Goal: Task Accomplishment & Management: Manage account settings

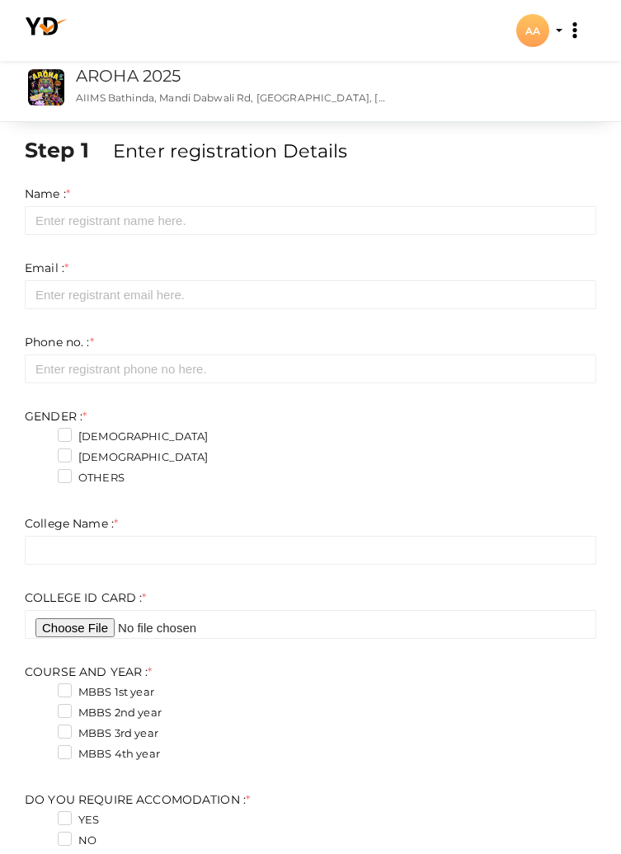
scroll to position [700, 0]
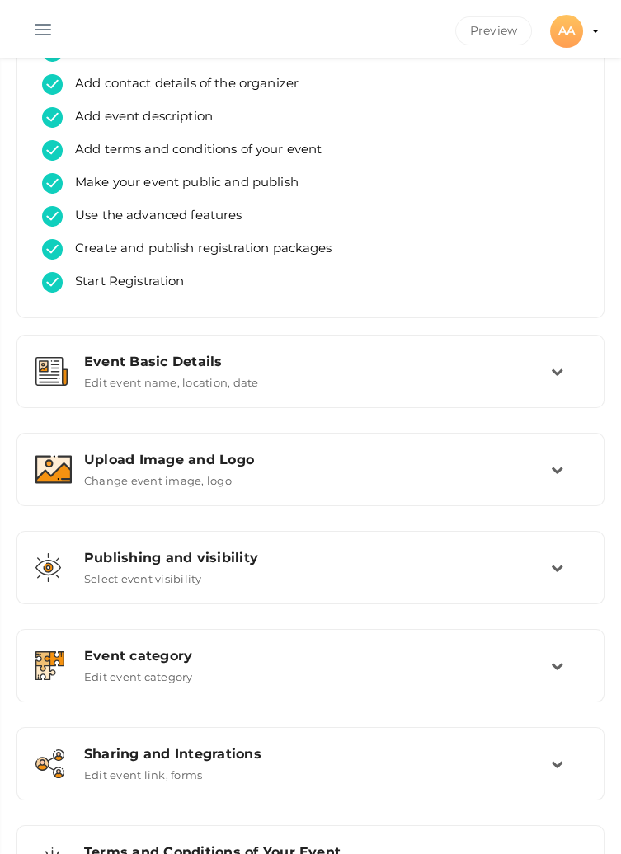
scroll to position [73, 0]
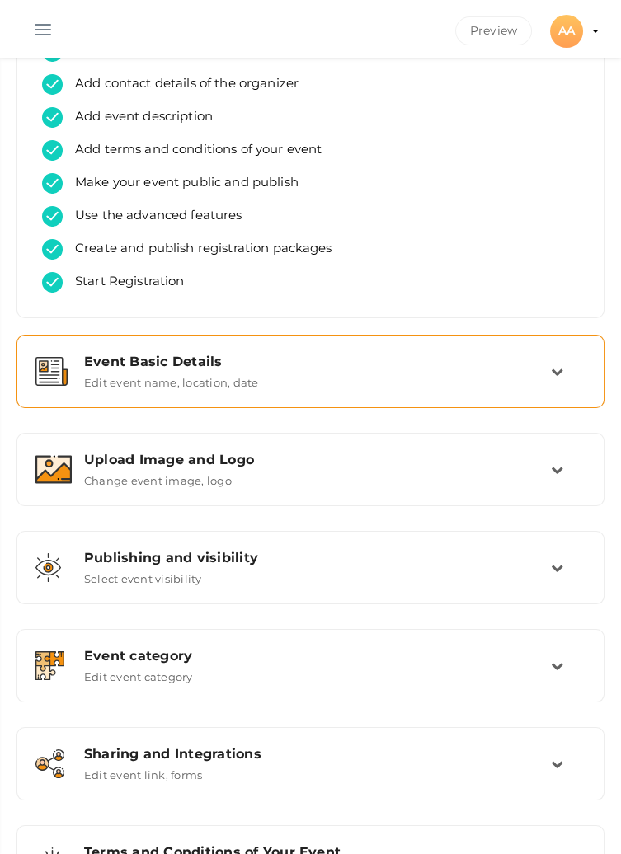
click at [542, 371] on div "Event Basic Details Edit event name, location, date" at bounding box center [311, 371] width 479 height 35
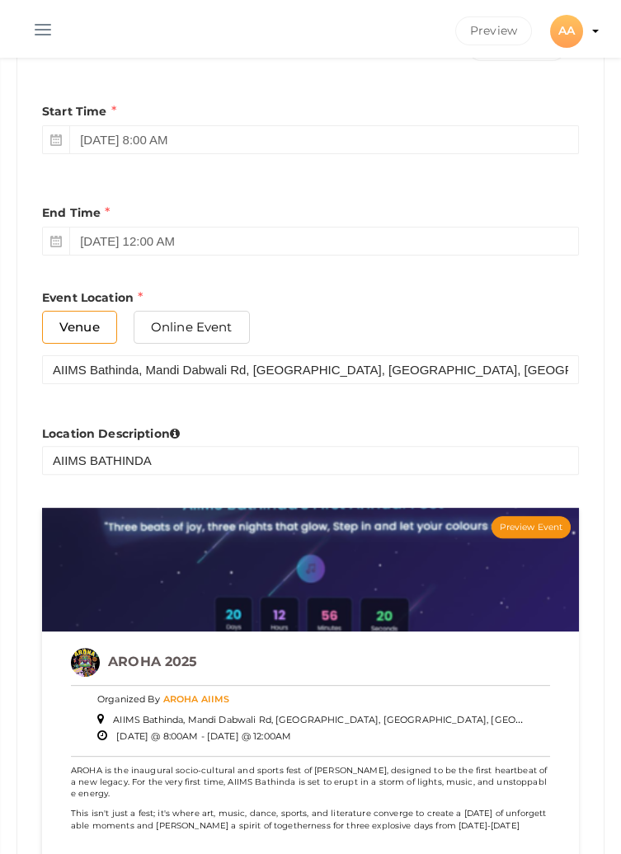
scroll to position [876, 0]
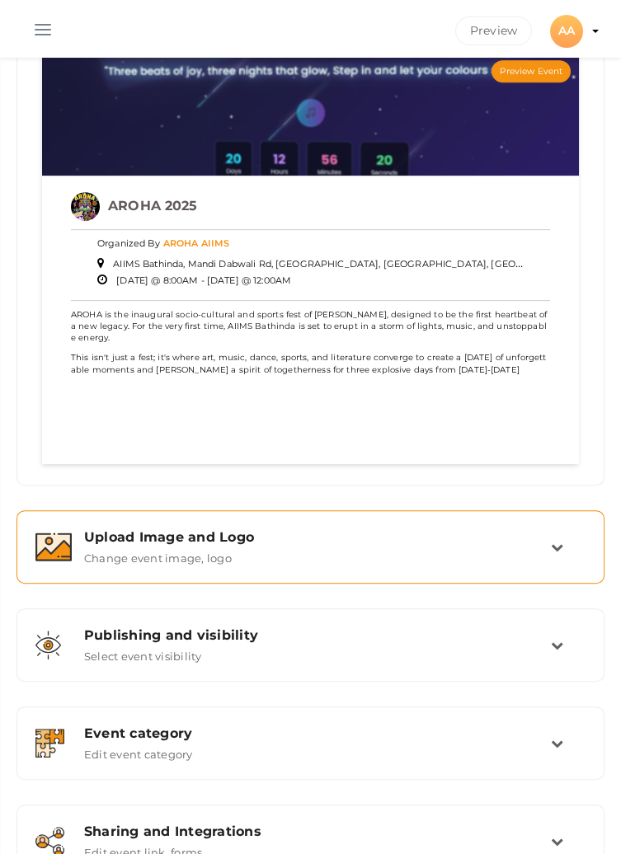
click at [515, 541] on div "Upload Image and Logo" at bounding box center [317, 537] width 467 height 16
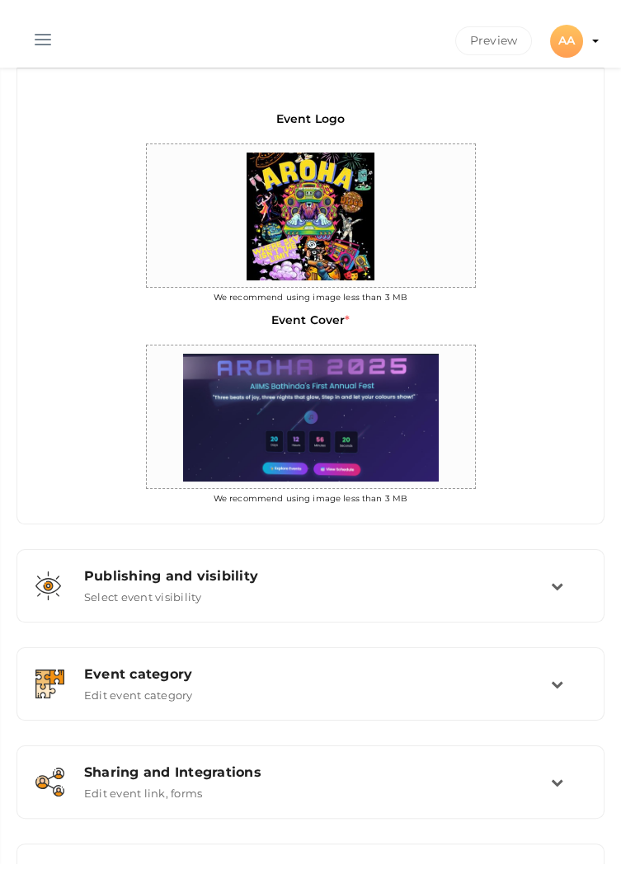
scroll to position [492, 0]
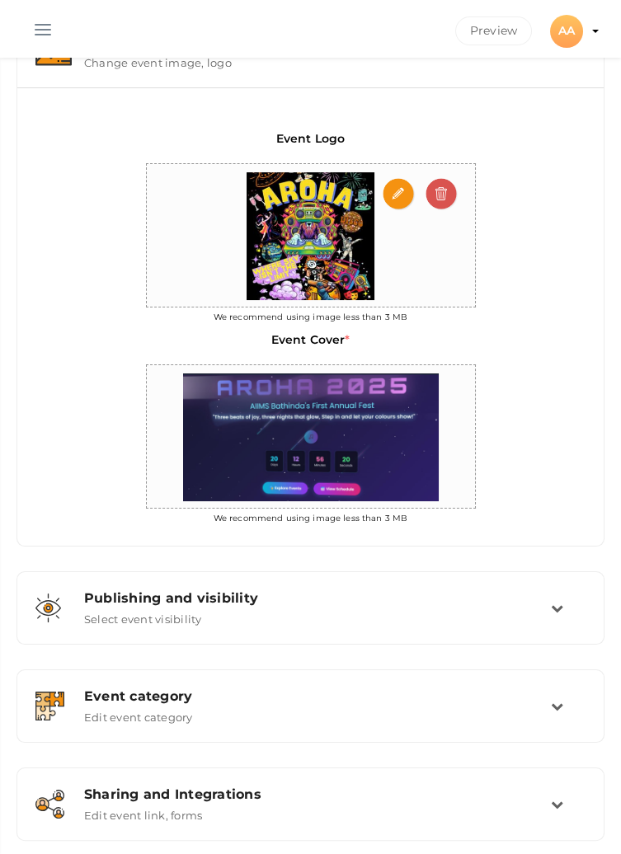
click at [327, 229] on img at bounding box center [310, 236] width 144 height 144
click at [402, 189] on input "file" at bounding box center [399, 194] width 33 height 33
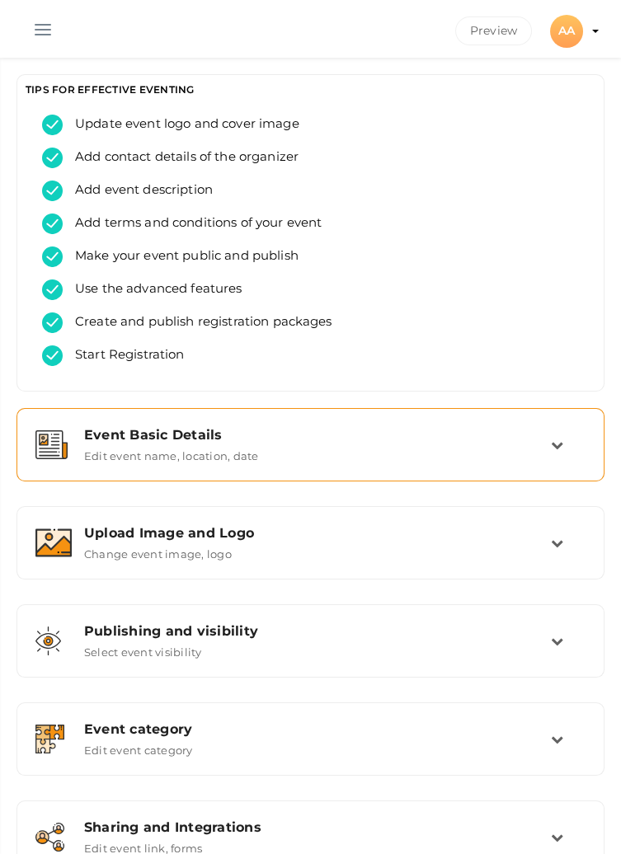
click at [535, 438] on div "Event Basic Details" at bounding box center [317, 435] width 467 height 16
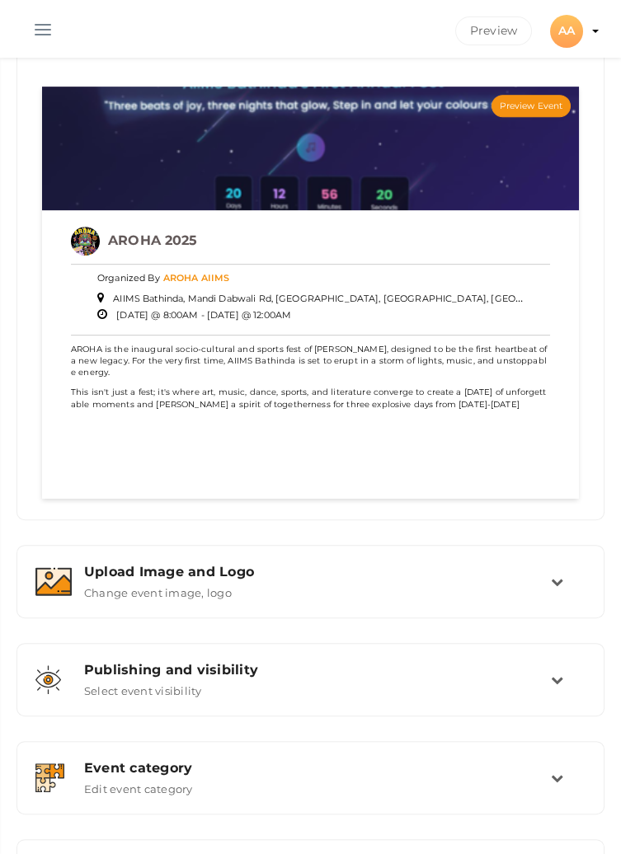
scroll to position [1306, 0]
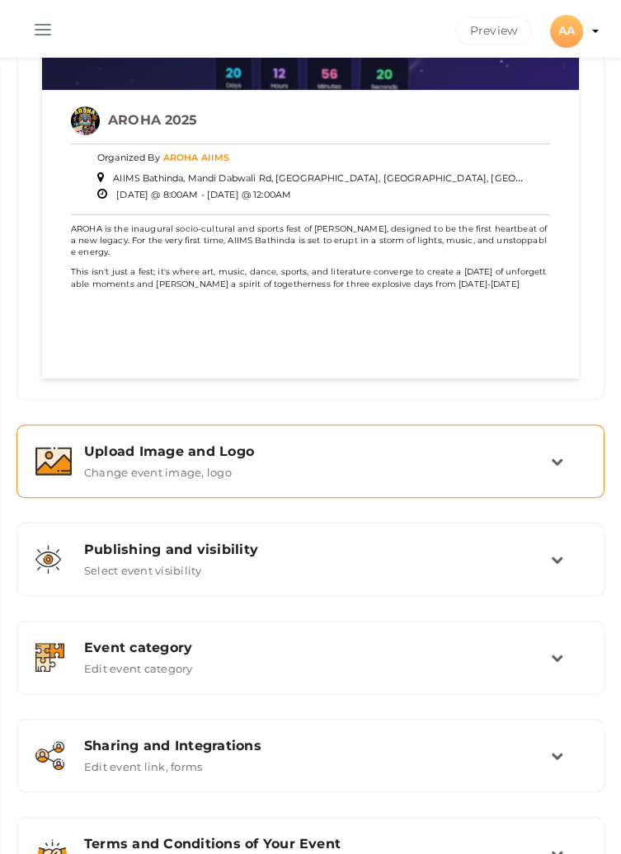
click at [323, 461] on div "Upload Image and Logo Change event image, logo" at bounding box center [311, 461] width 479 height 35
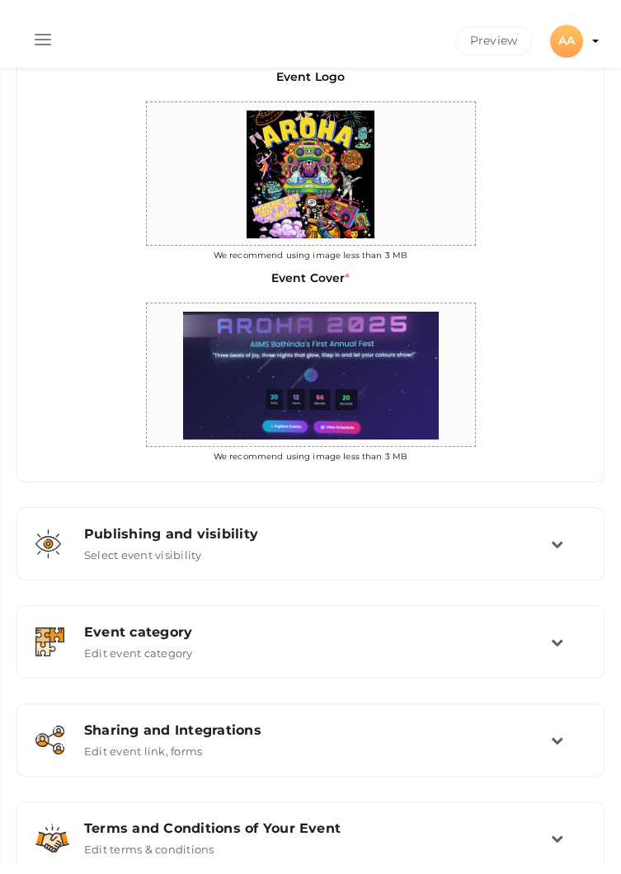
scroll to position [492, 0]
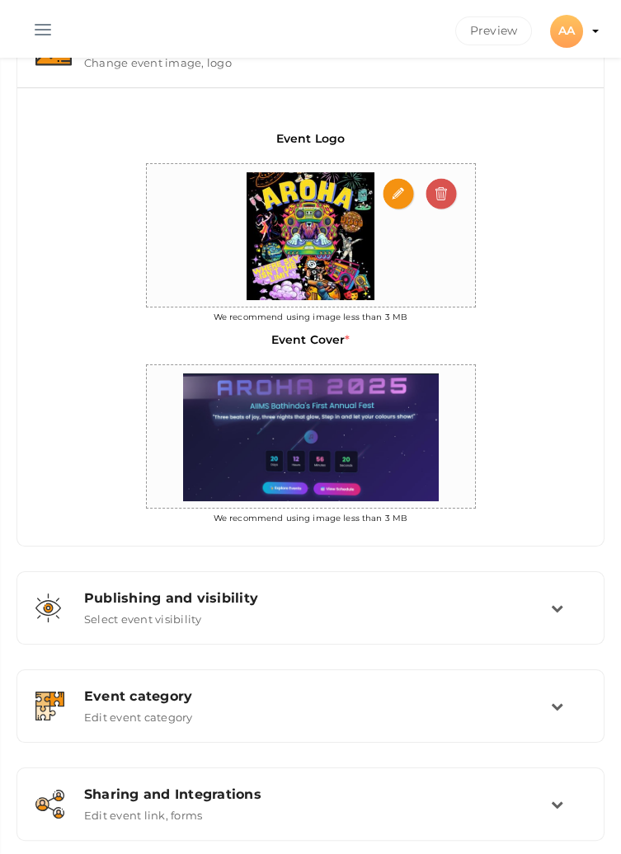
click at [306, 266] on img at bounding box center [310, 236] width 144 height 144
click at [399, 195] on input "file" at bounding box center [399, 194] width 33 height 33
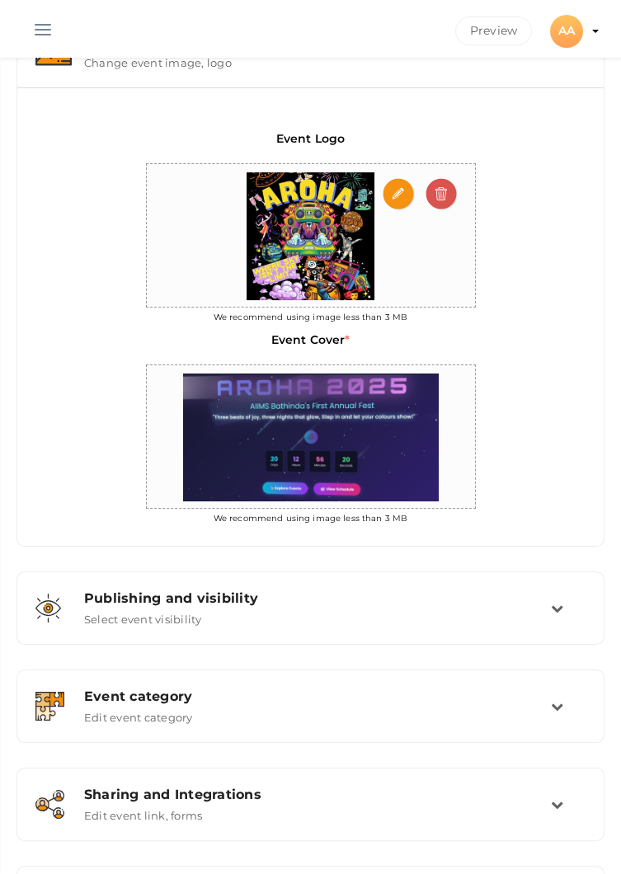
type input "C:\fakepath\IMG-20250912-WA0020.jpg"
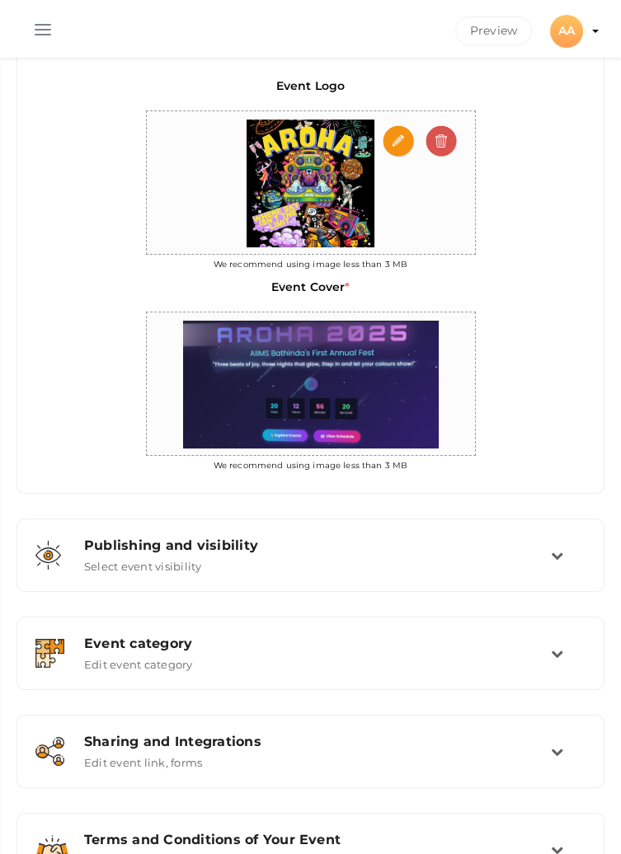
scroll to position [571, 0]
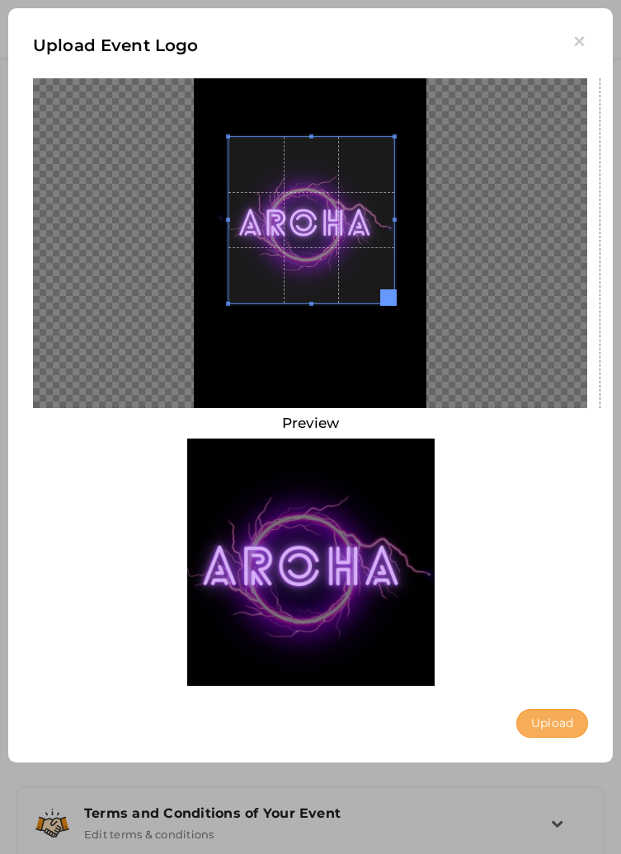
click at [582, 729] on button "Upload" at bounding box center [552, 723] width 72 height 29
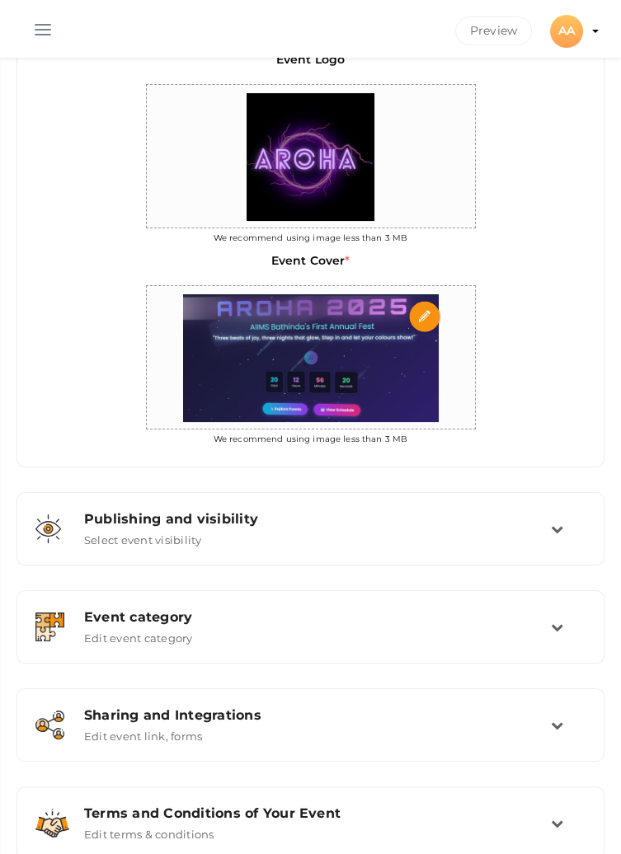
click at [358, 368] on img at bounding box center [311, 358] width 272 height 144
click at [420, 313] on input "file" at bounding box center [425, 317] width 33 height 33
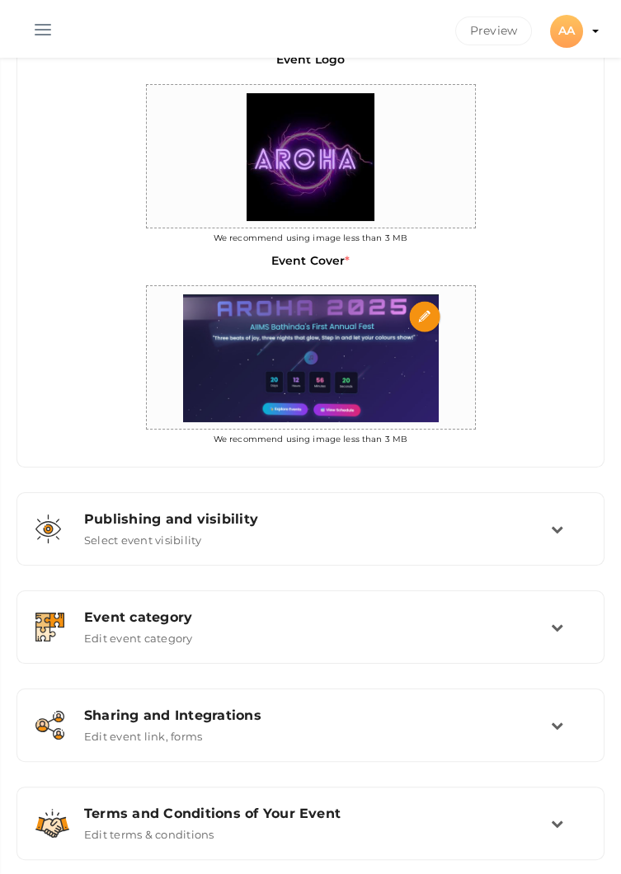
type input "C:\fakepath\IMG-20250912-WA0021.jpg"
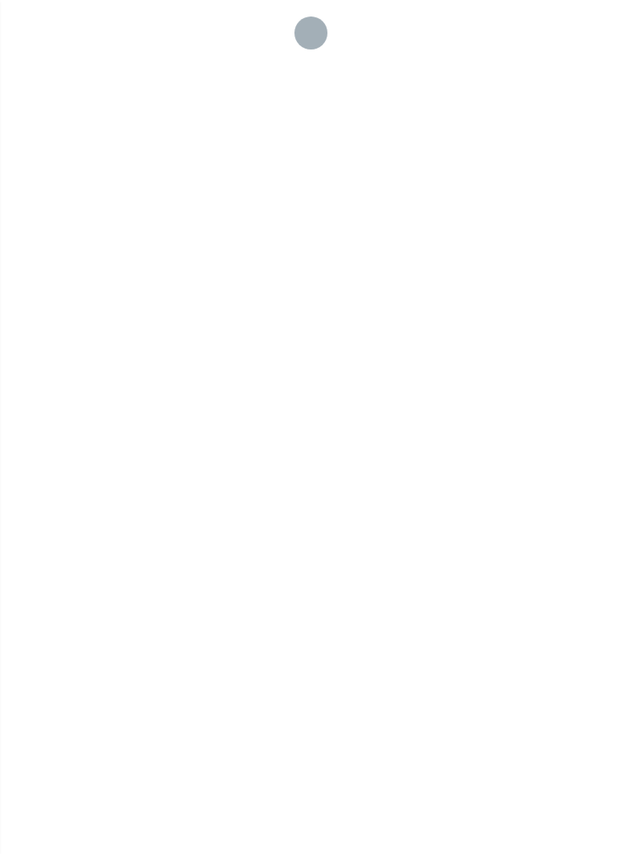
checkbox input "true"
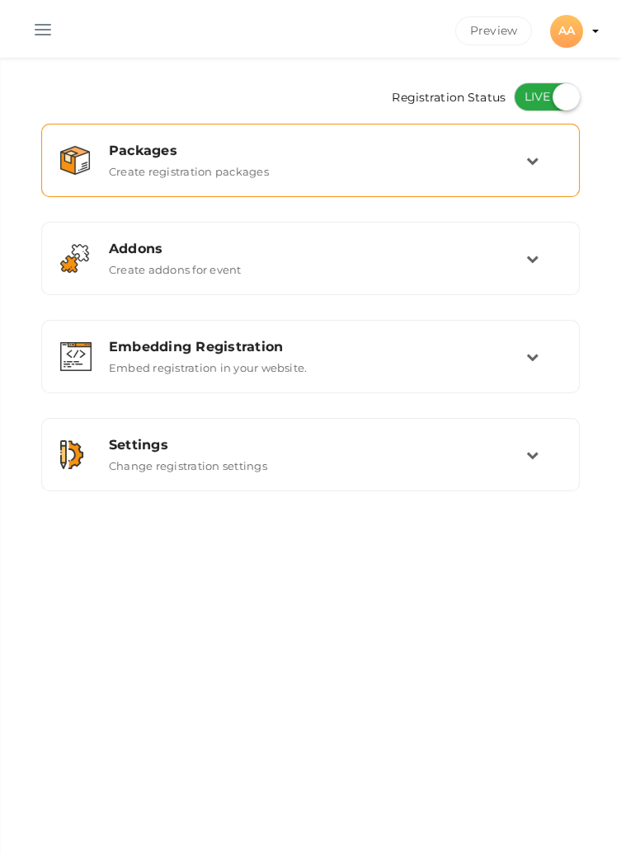
click at [530, 159] on icon at bounding box center [532, 160] width 12 height 12
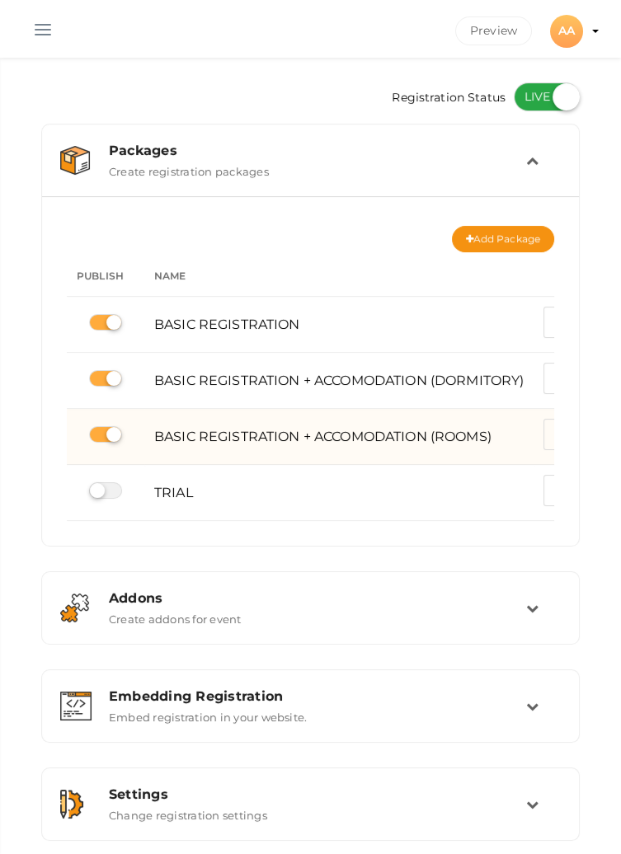
click at [101, 431] on label at bounding box center [105, 434] width 33 height 16
click at [100, 431] on input "checkbox" at bounding box center [94, 435] width 11 height 11
checkbox input "false"
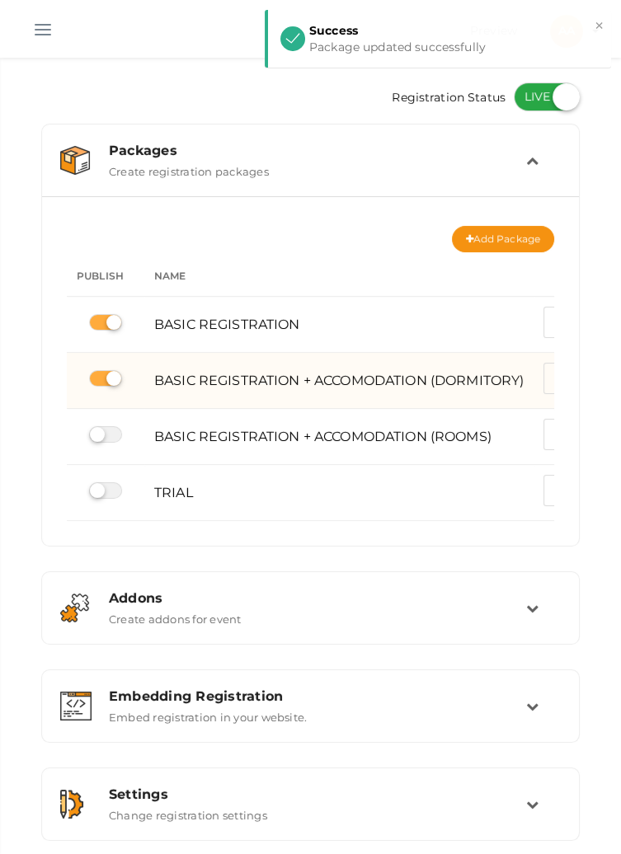
click at [106, 375] on label at bounding box center [105, 378] width 33 height 16
click at [100, 375] on input "checkbox" at bounding box center [94, 379] width 11 height 11
checkbox input "false"
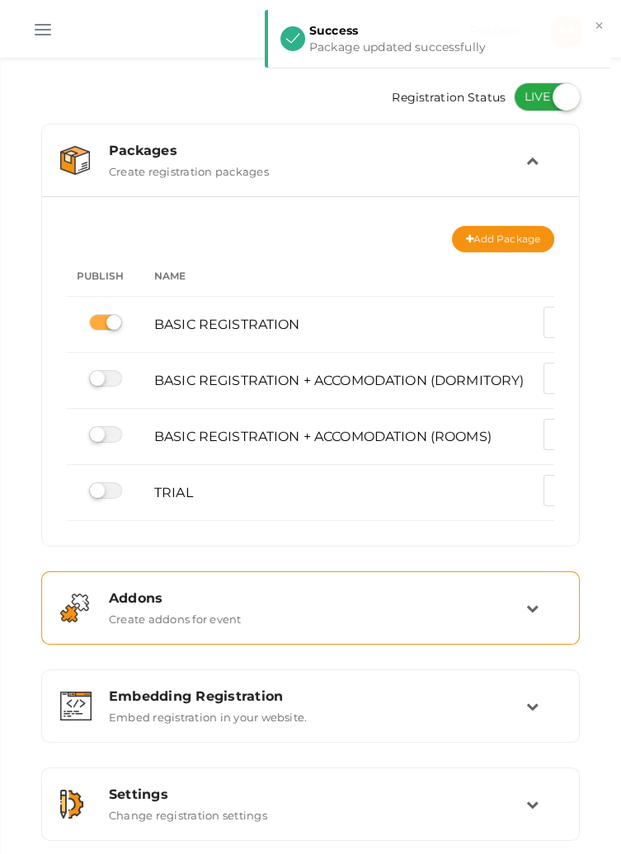
click at [530, 616] on td at bounding box center [543, 608] width 35 height 35
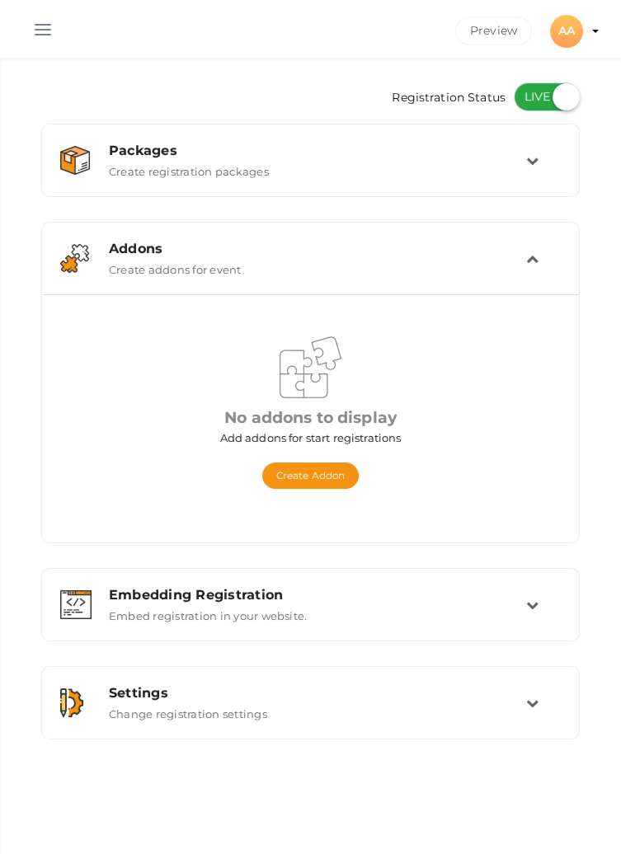
click at [46, 26] on button "button" at bounding box center [42, 26] width 43 height 43
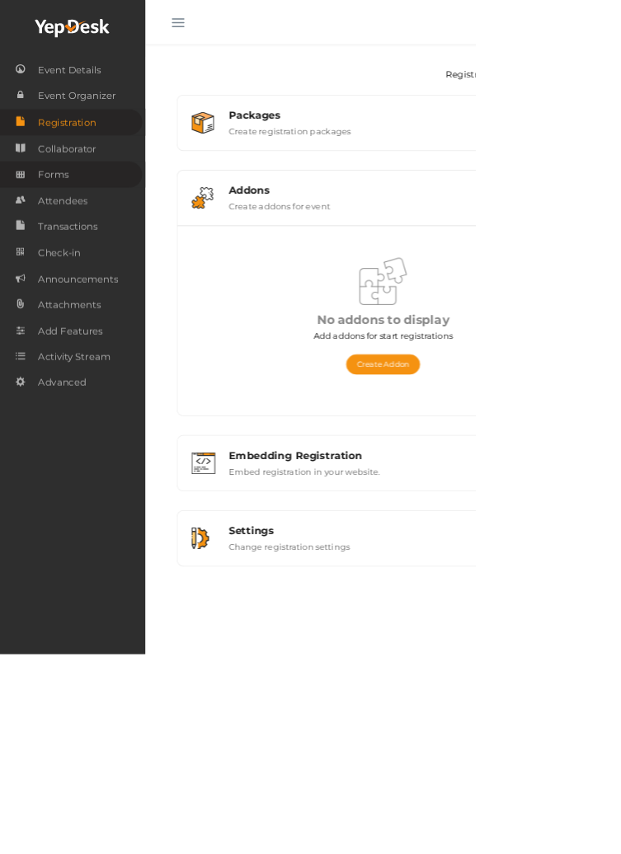
click at [54, 238] on span "Forms" at bounding box center [69, 228] width 40 height 33
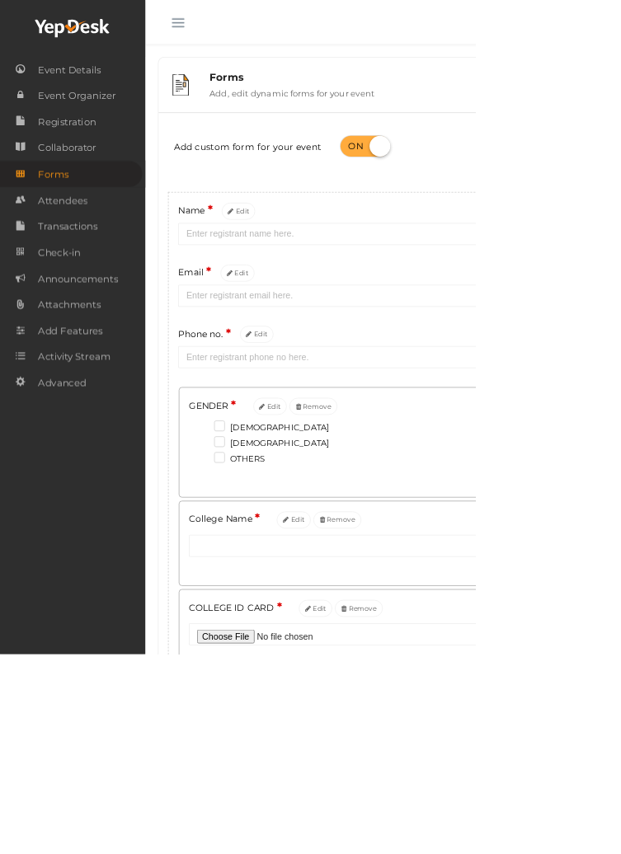
click at [246, 31] on button "button" at bounding box center [232, 26] width 43 height 43
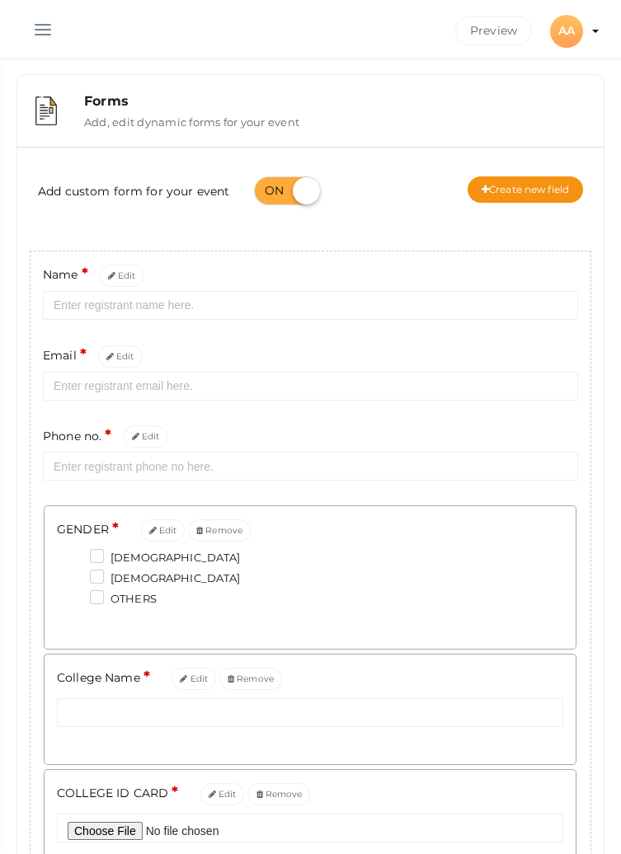
click at [46, 18] on button "button" at bounding box center [42, 26] width 43 height 43
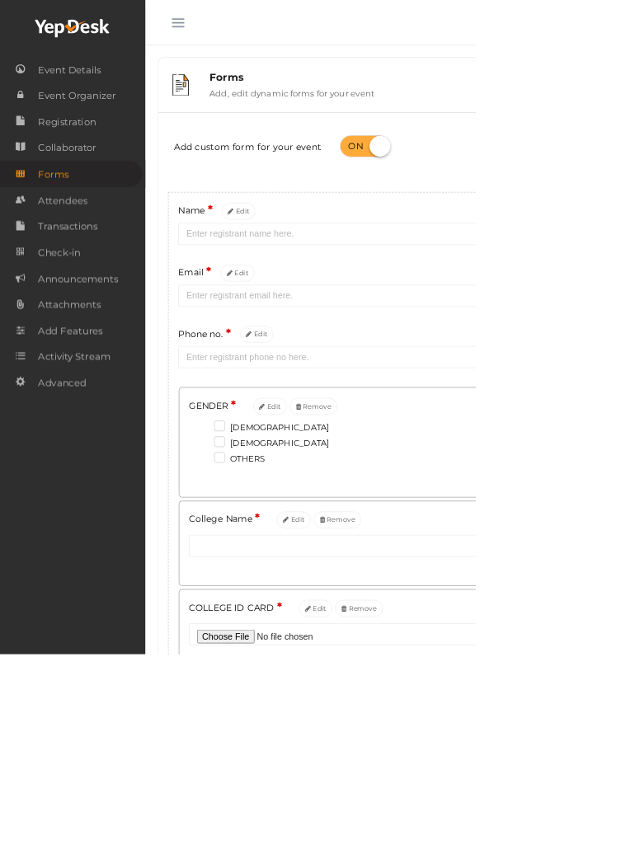
click at [237, 36] on button "button" at bounding box center [232, 26] width 43 height 43
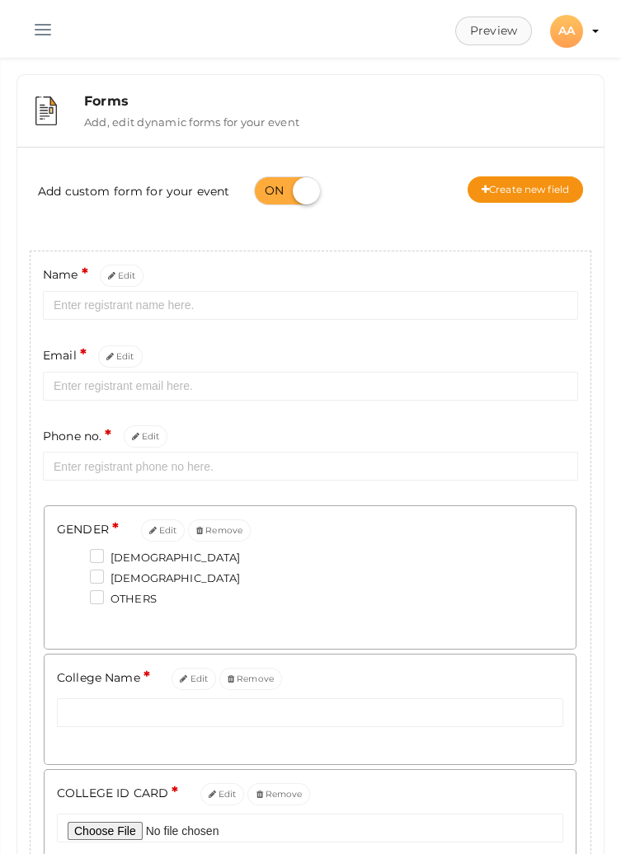
click at [489, 27] on button "Preview" at bounding box center [493, 30] width 77 height 29
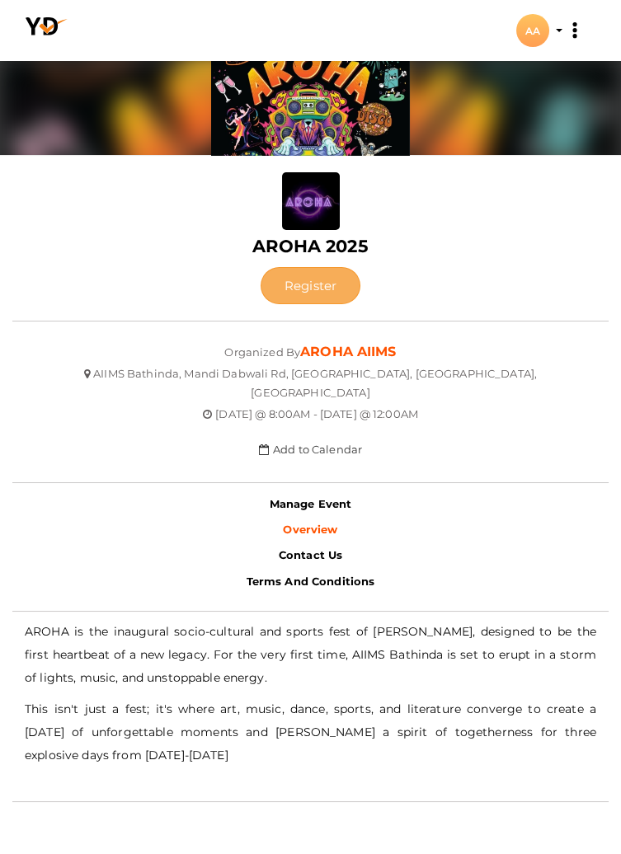
click at [301, 285] on button "Register" at bounding box center [311, 285] width 100 height 37
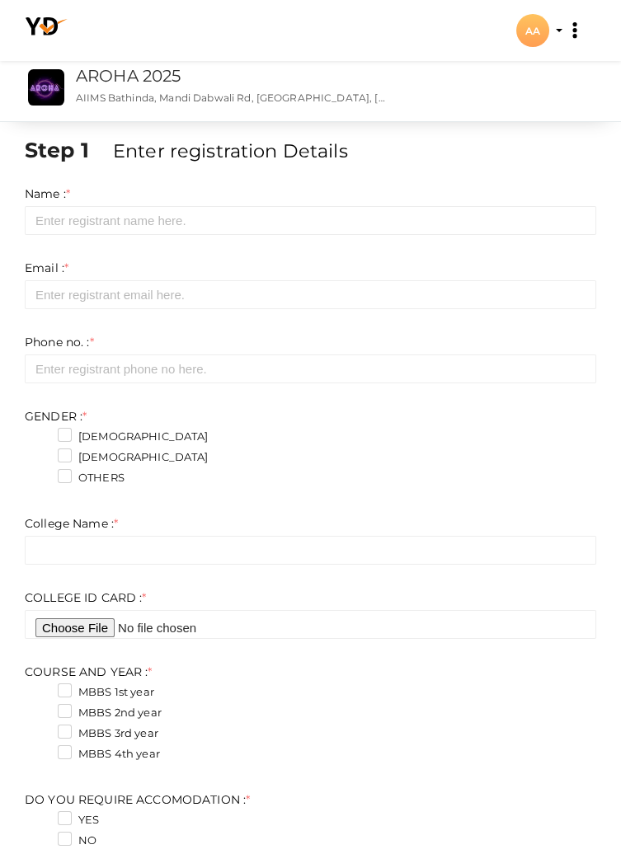
click at [543, 26] on div "AA" at bounding box center [532, 30] width 33 height 33
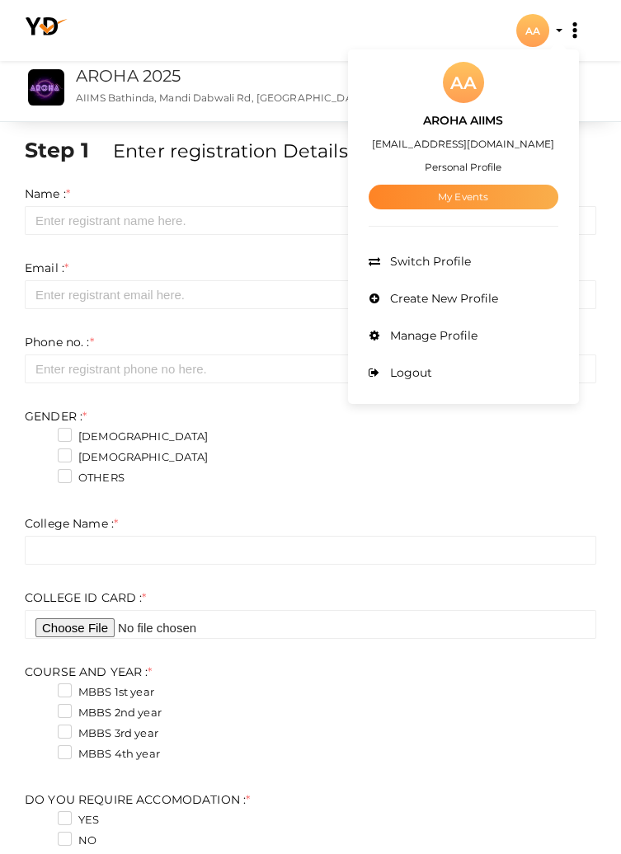
click at [490, 200] on link "My Events" at bounding box center [464, 197] width 190 height 25
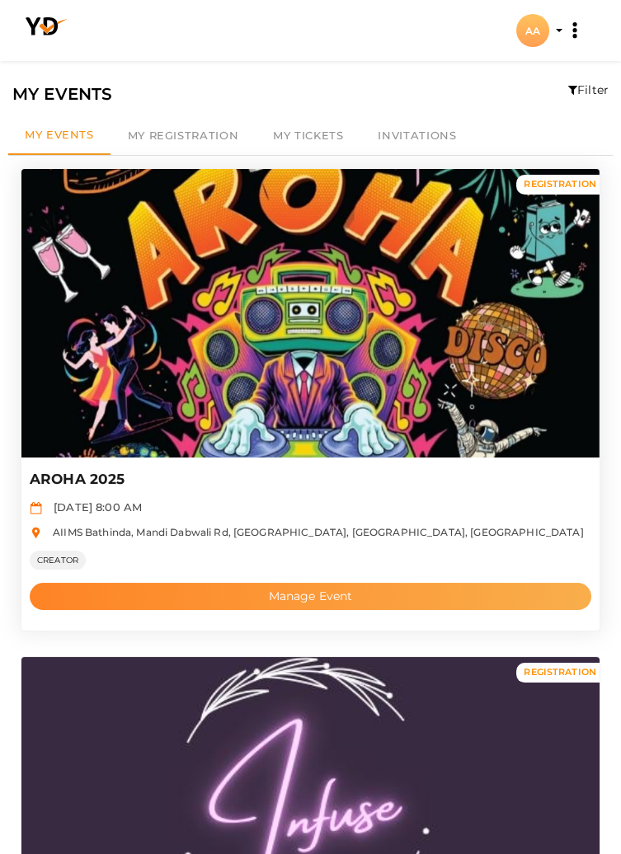
click at [336, 595] on button "Manage Event" at bounding box center [311, 596] width 562 height 27
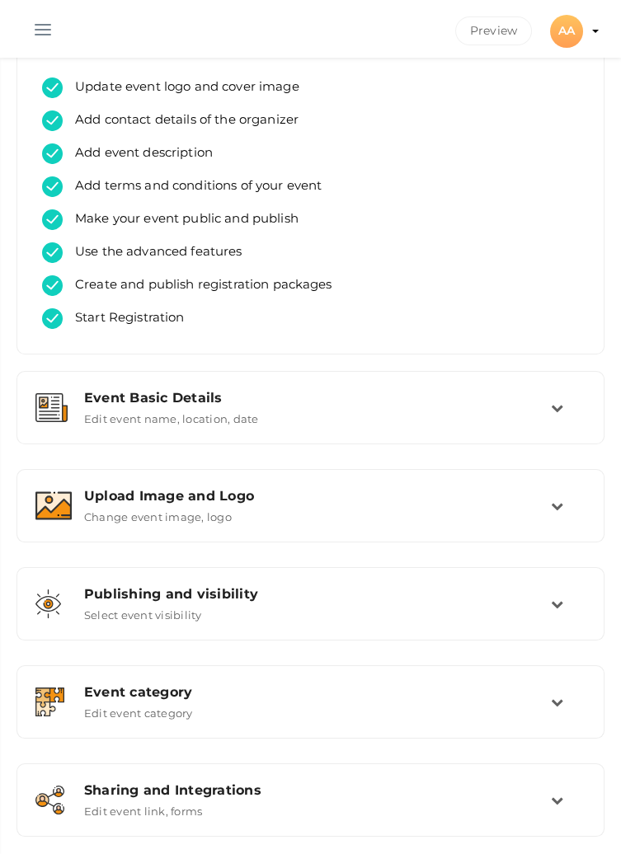
scroll to position [162, 0]
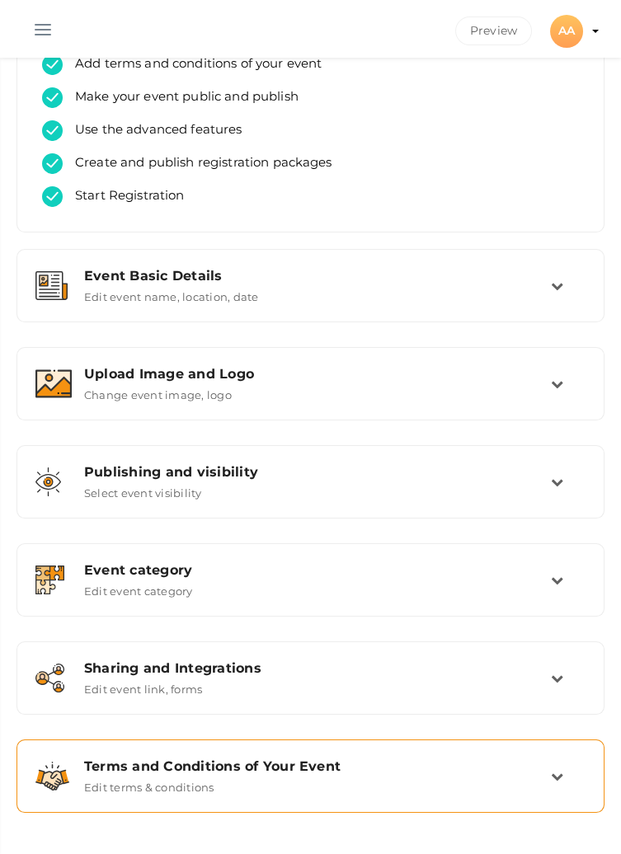
click at [551, 783] on td at bounding box center [568, 776] width 35 height 35
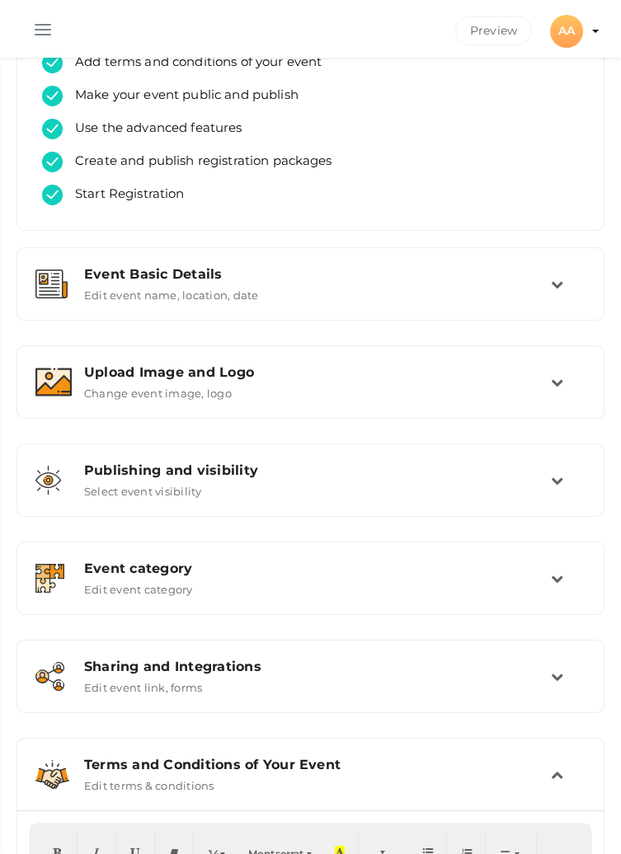
scroll to position [330, 0]
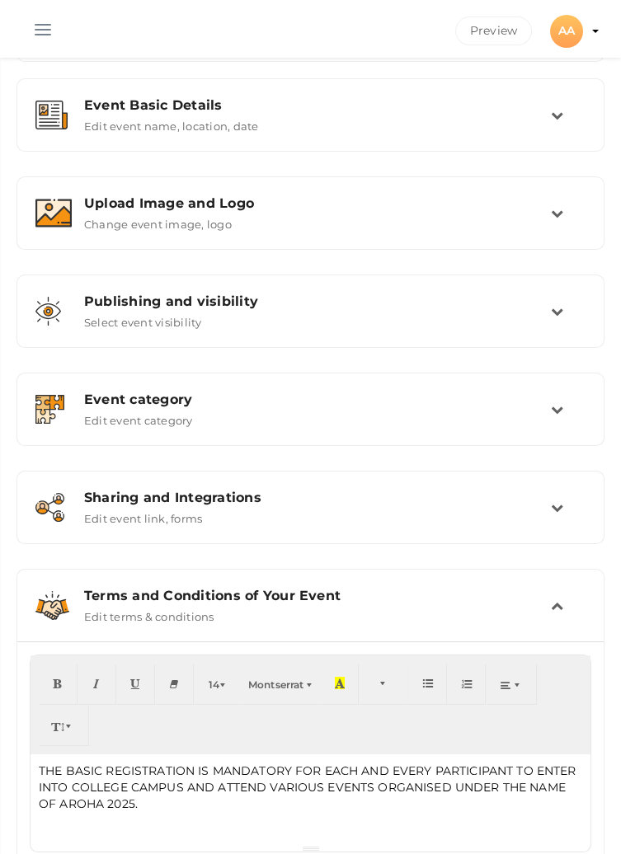
click at [116, 842] on div "THE BASIC REGISTRATION IS MANDATORY FOR EACH AND EVERY PARTICIPANT TO ENTER INT…" at bounding box center [311, 800] width 560 height 91
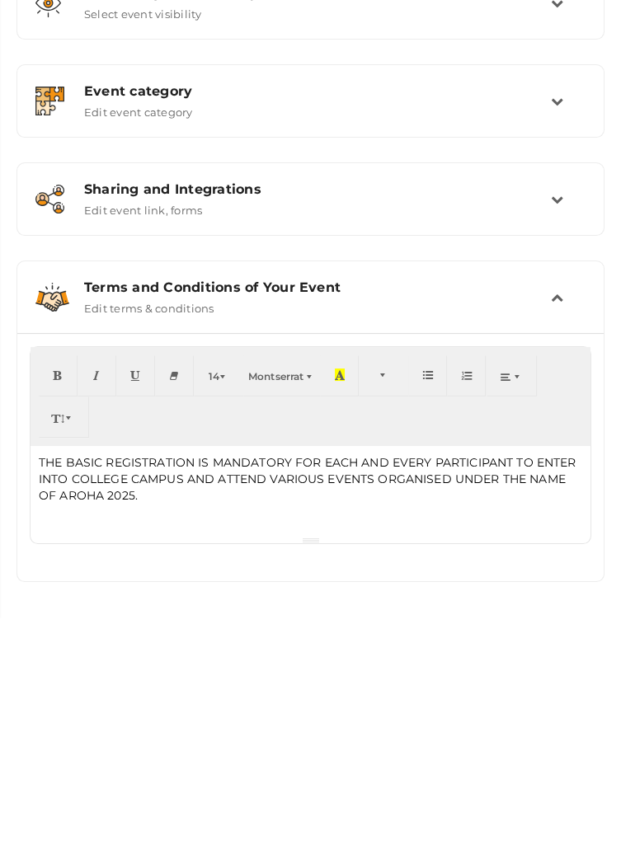
scroll to position [409, 0]
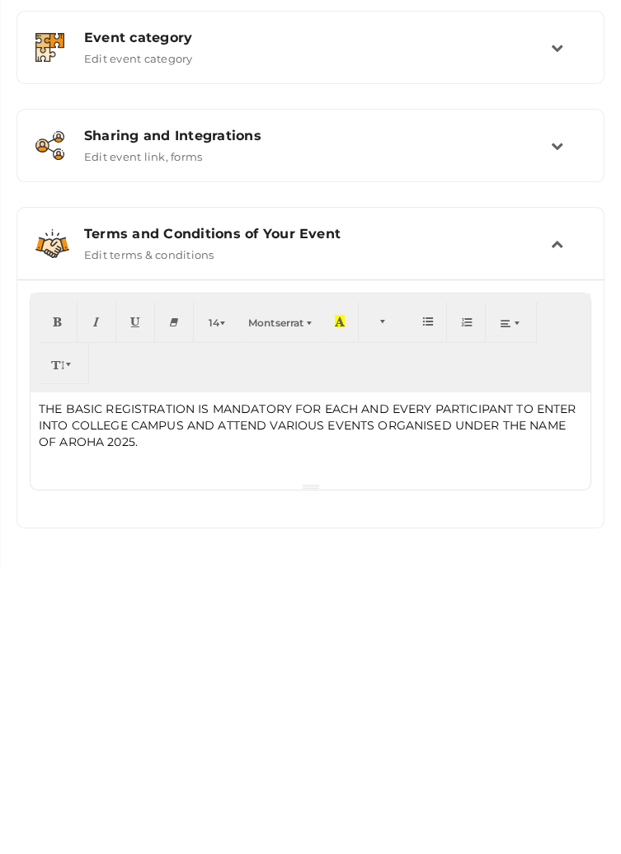
click at [252, 727] on p "THE BASIC REGISTRATION IS MANDATORY FOR EACH AND EVERY PARTICIPANT TO ENTER INT…" at bounding box center [310, 709] width 543 height 49
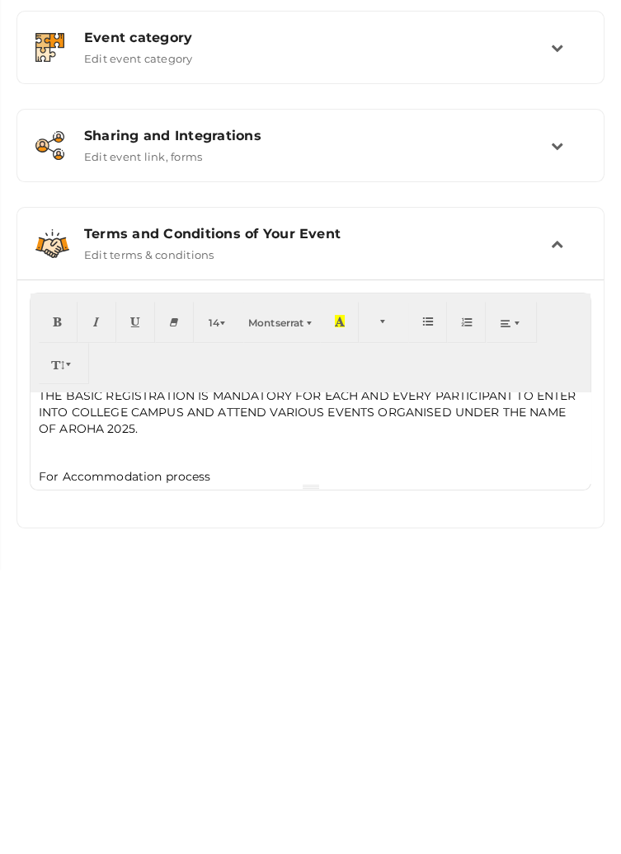
click at [55, 758] on p "For Accommodation process" at bounding box center [310, 761] width 543 height 16
click at [73, 759] on p "For Accommodation process" at bounding box center [310, 761] width 543 height 16
click at [56, 753] on p "For Accommodation process" at bounding box center [310, 761] width 543 height 16
click at [404, 753] on p "For further details of Accommodation process" at bounding box center [310, 761] width 543 height 16
click at [310, 750] on div "THE BASIC REGISTRATION IS MANDATORY FOR EACH AND EVERY PARTICIPANT TO ENTER INT…" at bounding box center [311, 722] width 560 height 91
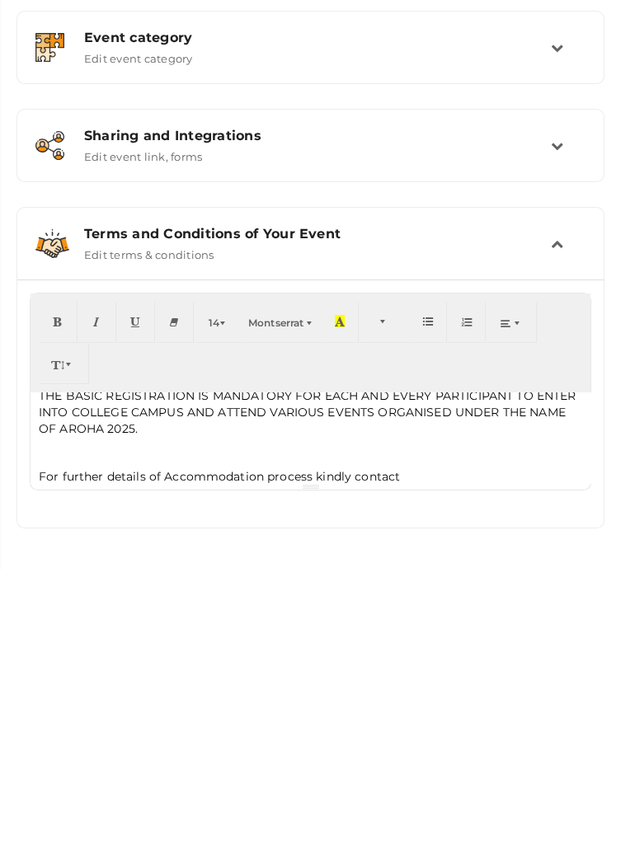
click at [458, 761] on p "For further details of Accommodation process kindly contact" at bounding box center [310, 761] width 543 height 16
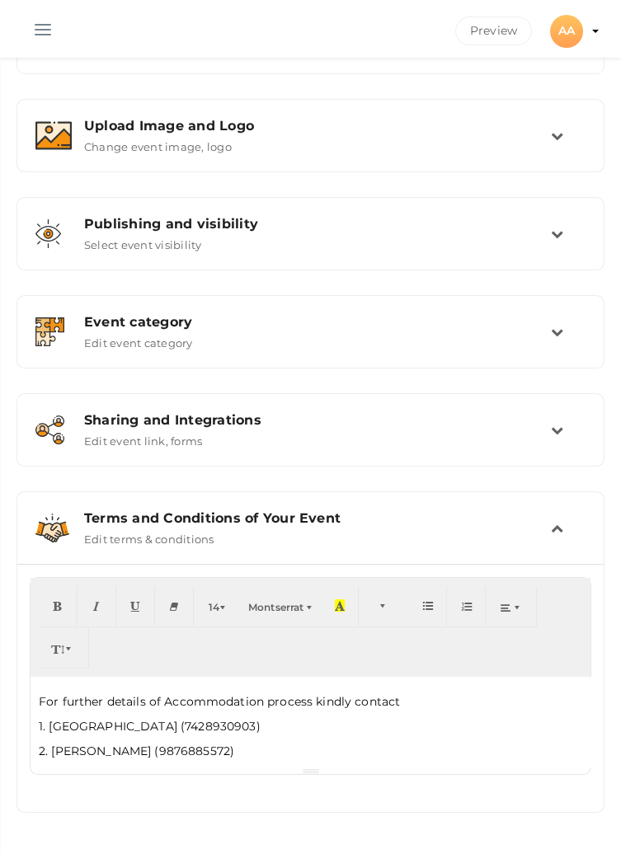
scroll to position [79, 0]
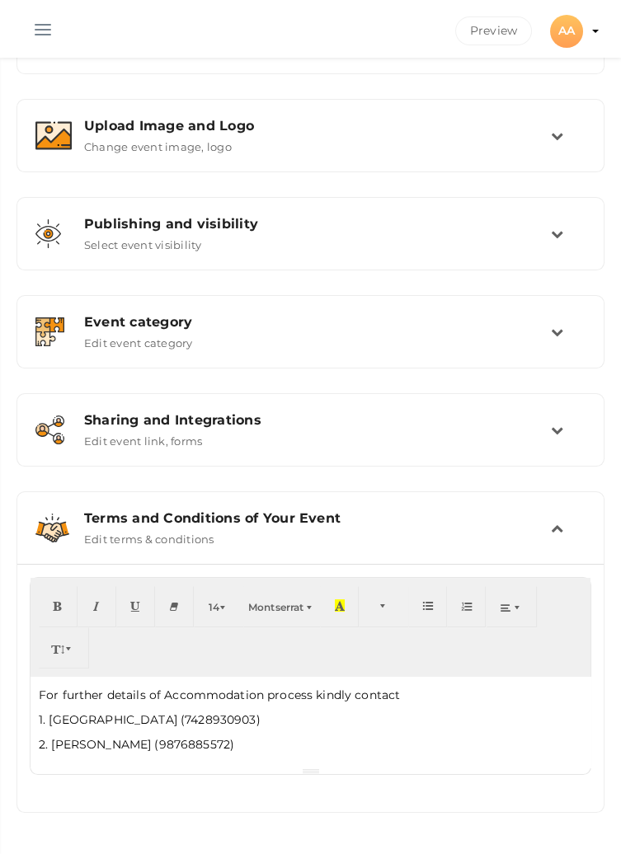
click at [280, 750] on p "2. [PERSON_NAME] (9876885572)" at bounding box center [310, 744] width 543 height 16
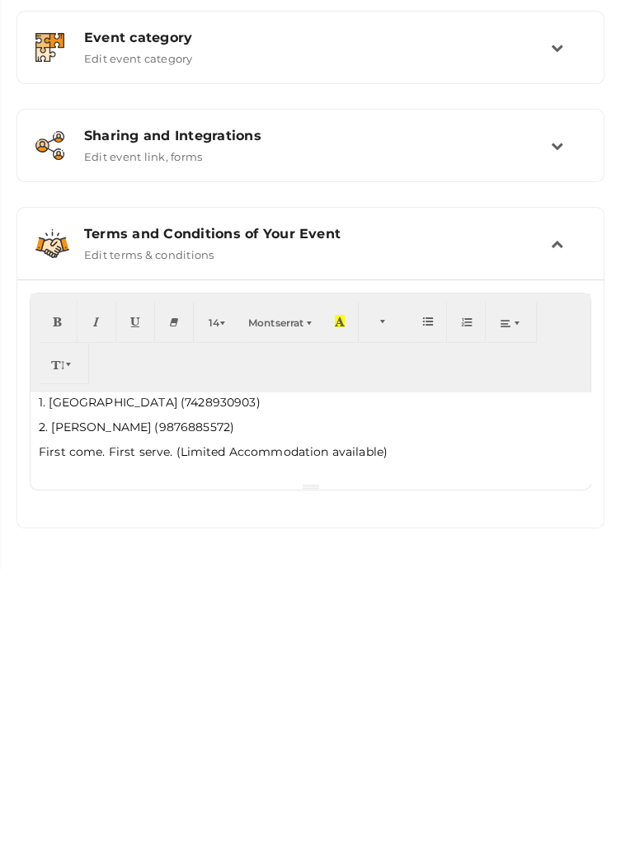
scroll to position [135, 0]
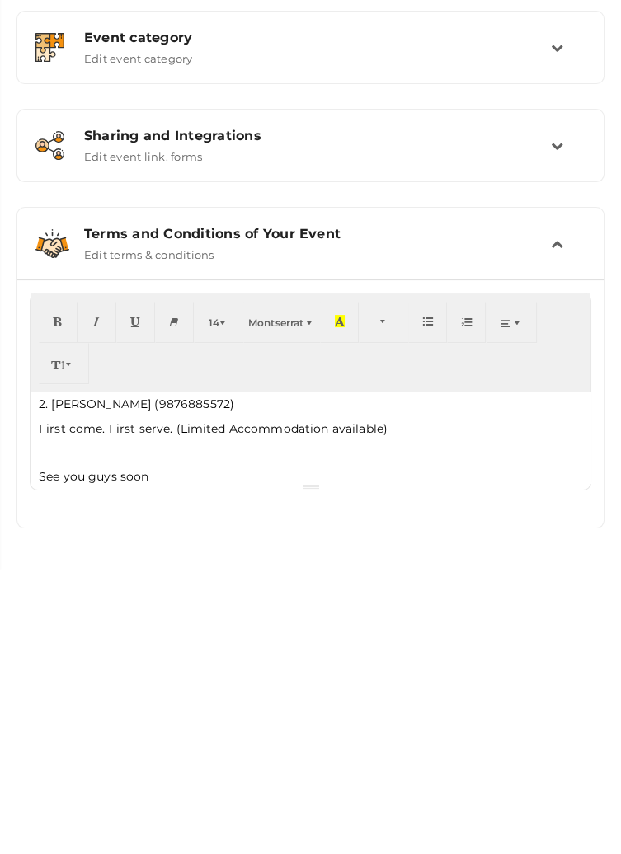
click at [114, 768] on div at bounding box center [311, 771] width 560 height 7
click at [98, 755] on p "See you guys soon" at bounding box center [310, 761] width 543 height 16
click at [273, 751] on div "THE BASIC REGISTRATION IS MANDATORY FOR EACH AND EVERY PARTICIPANT TO ENTER INT…" at bounding box center [311, 722] width 560 height 91
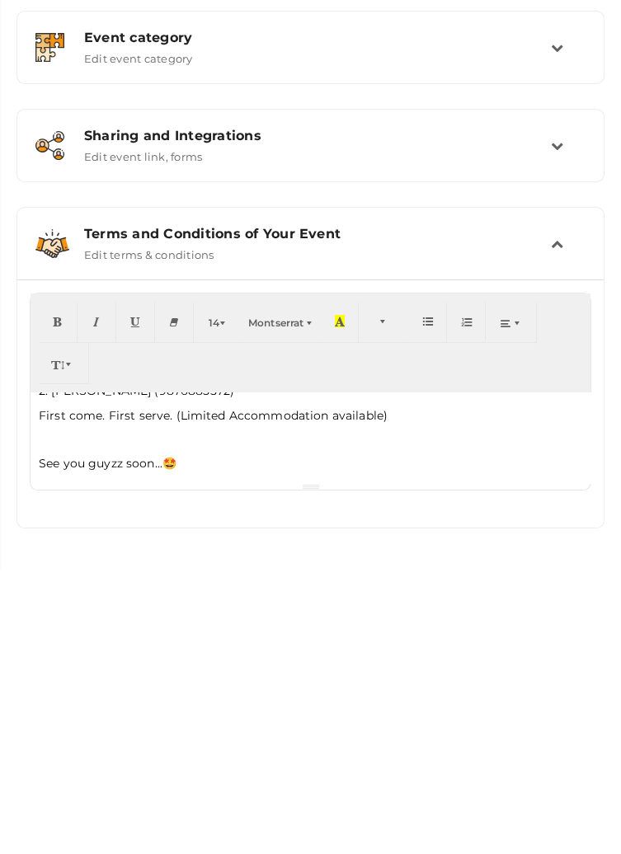
scroll to position [152, 0]
click at [548, 533] on div "Terms and Conditions of Your Event Edit terms & conditions" at bounding box center [311, 528] width 479 height 35
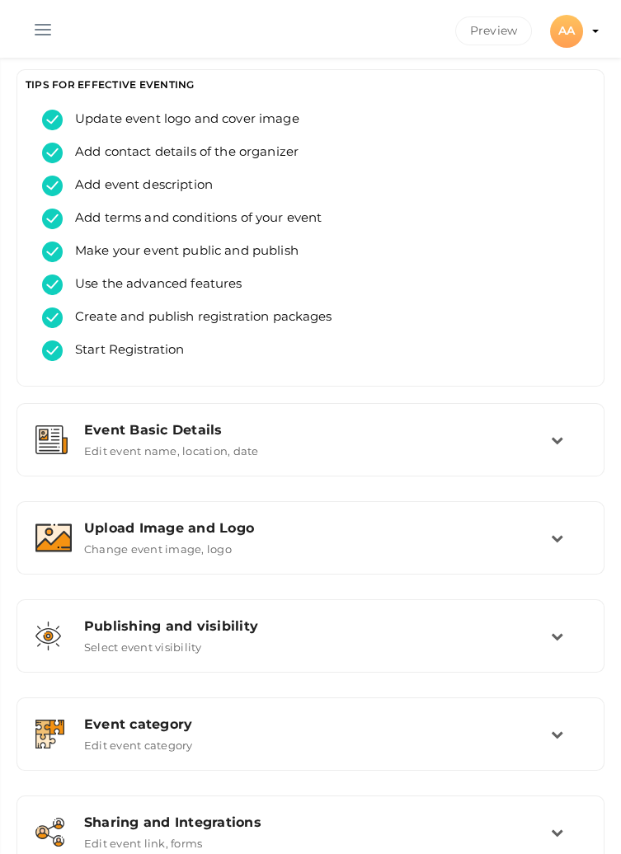
scroll to position [5, 0]
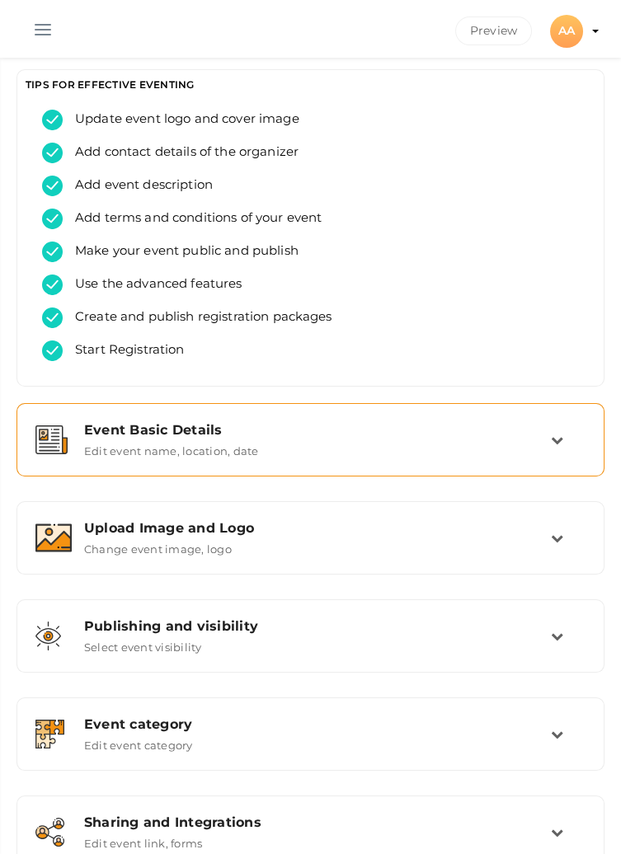
click at [556, 435] on icon at bounding box center [557, 440] width 12 height 12
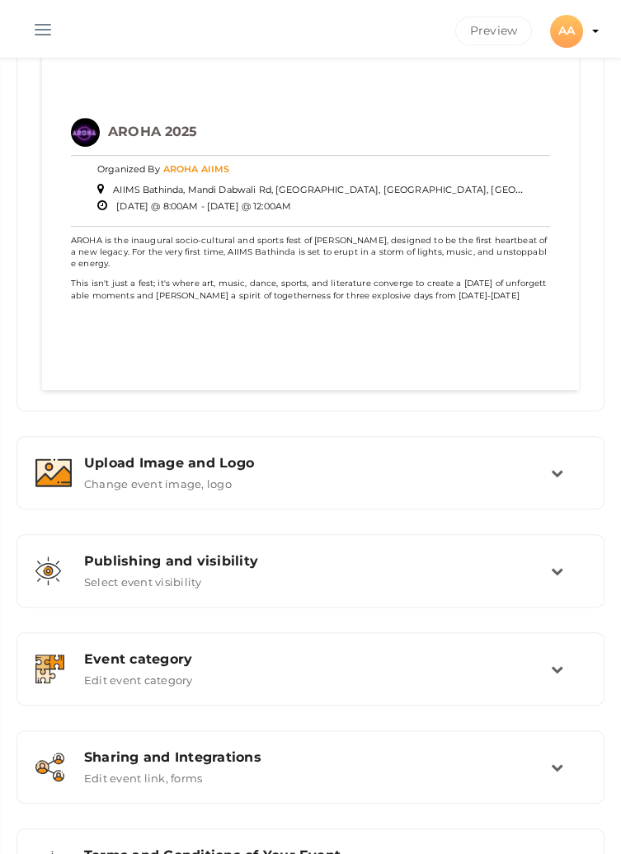
scroll to position [1423, 0]
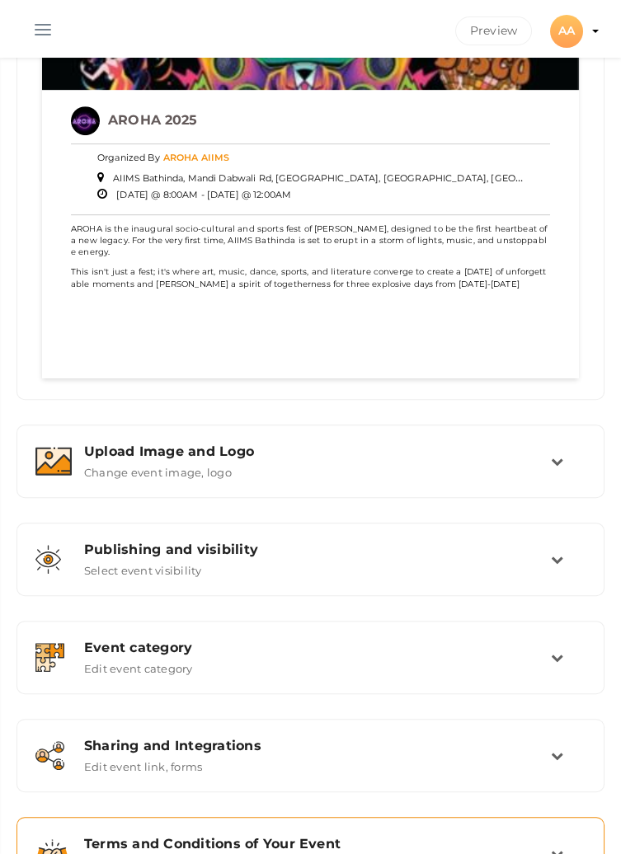
click at [558, 854] on td at bounding box center [568, 853] width 35 height 35
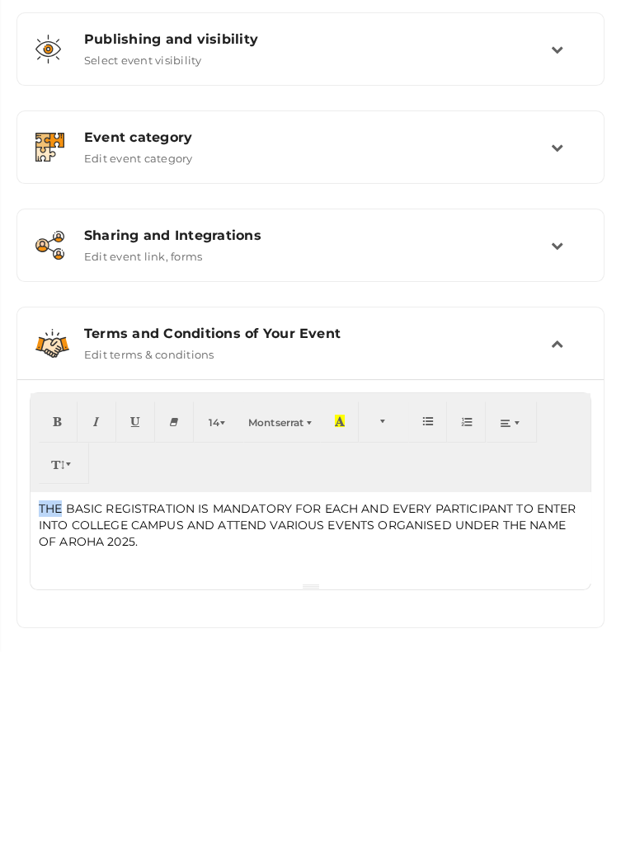
scroll to position [389, 0]
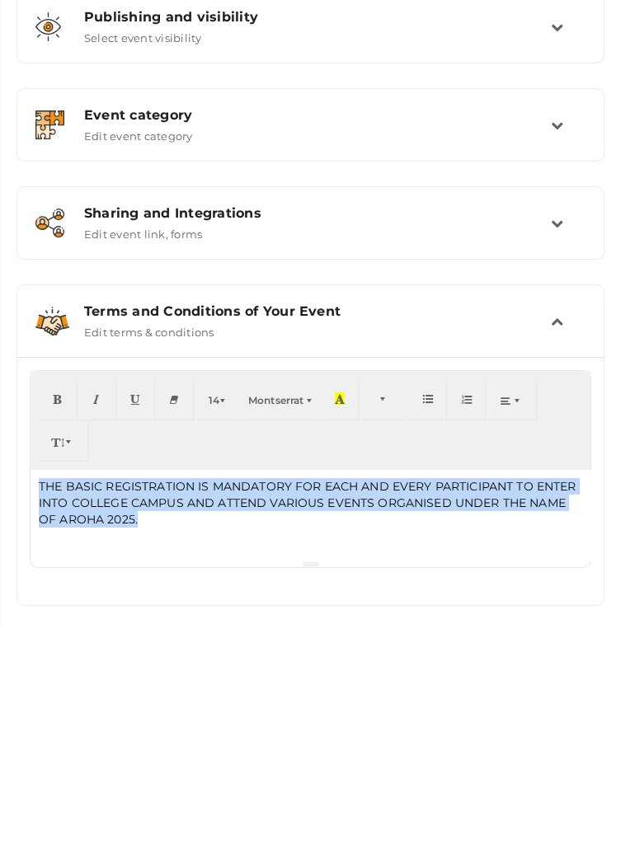
click at [407, 750] on p "THE BASIC REGISTRATION IS MANDATORY FOR EACH AND EVERY PARTICIPANT TO ENTER INT…" at bounding box center [310, 727] width 543 height 49
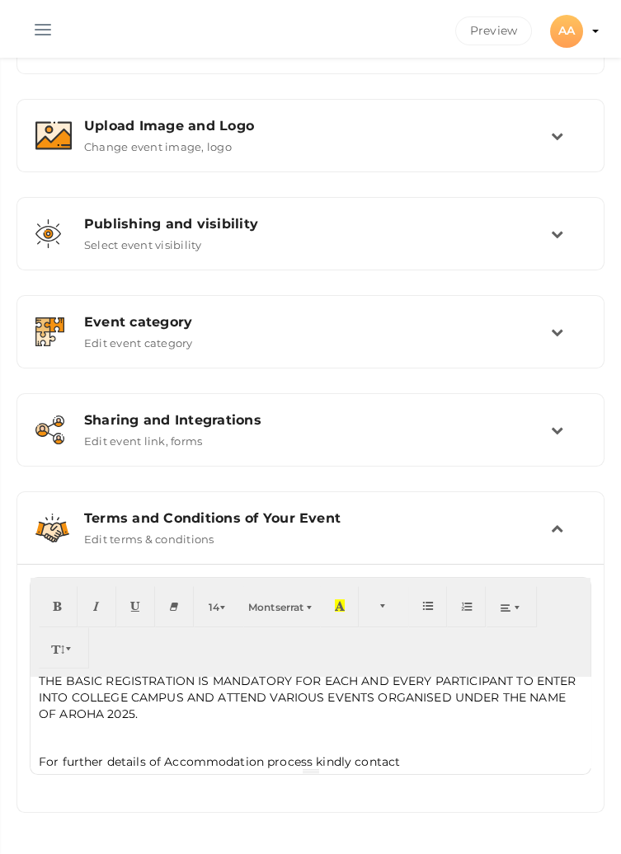
scroll to position [5, 0]
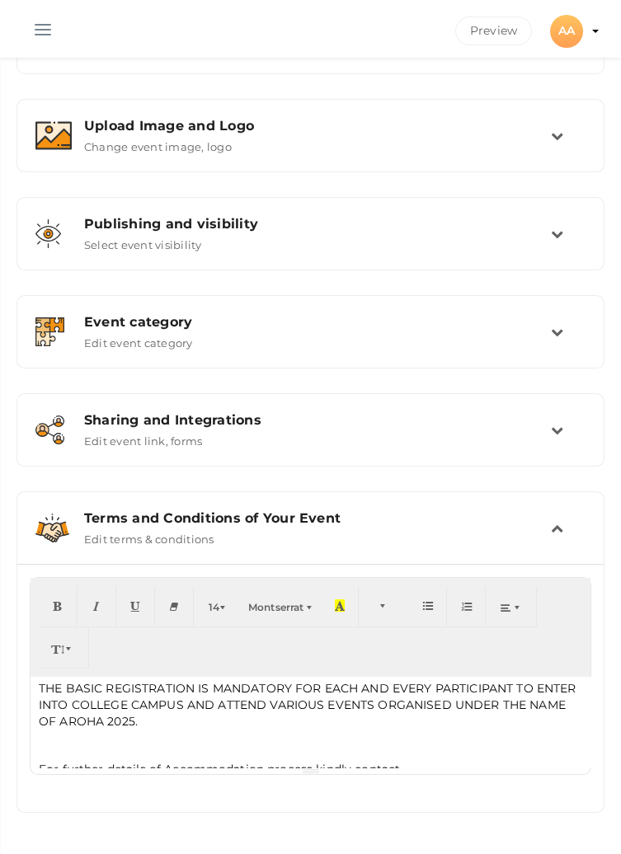
click at [194, 727] on p "THE BASIC REGISTRATION IS MANDATORY FOR EACH AND EVERY PARTICIPANT TO ENTER INT…" at bounding box center [310, 704] width 543 height 49
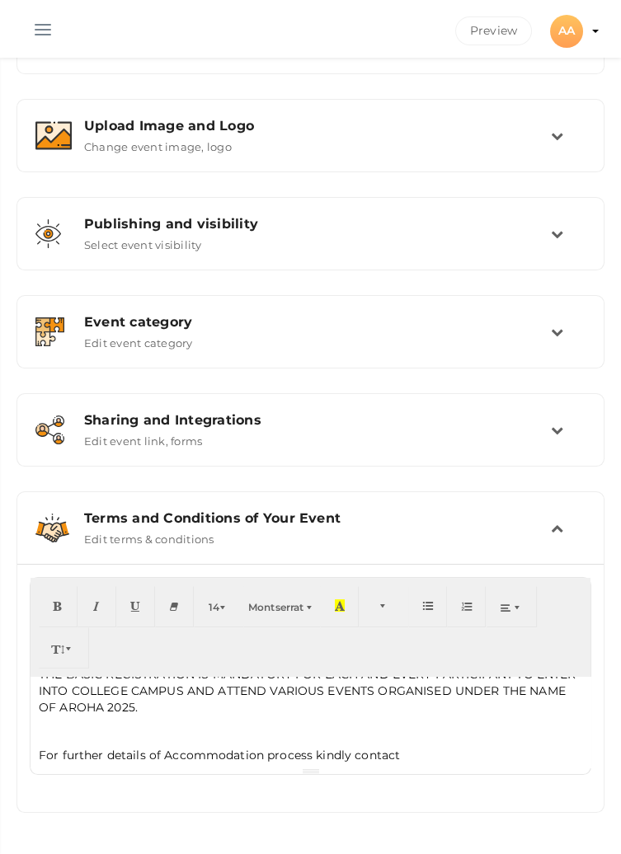
scroll to position [0, 0]
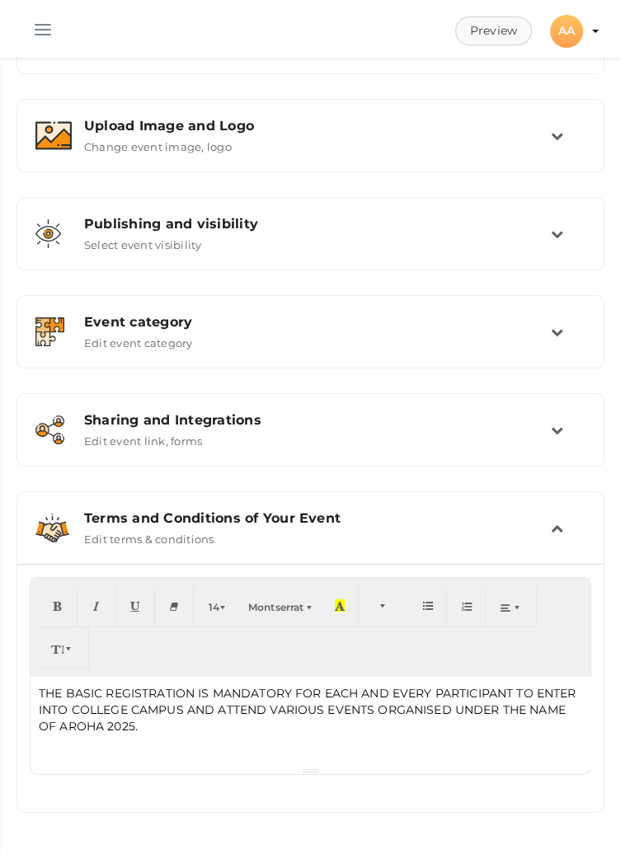
click at [486, 25] on button "Preview" at bounding box center [493, 30] width 77 height 29
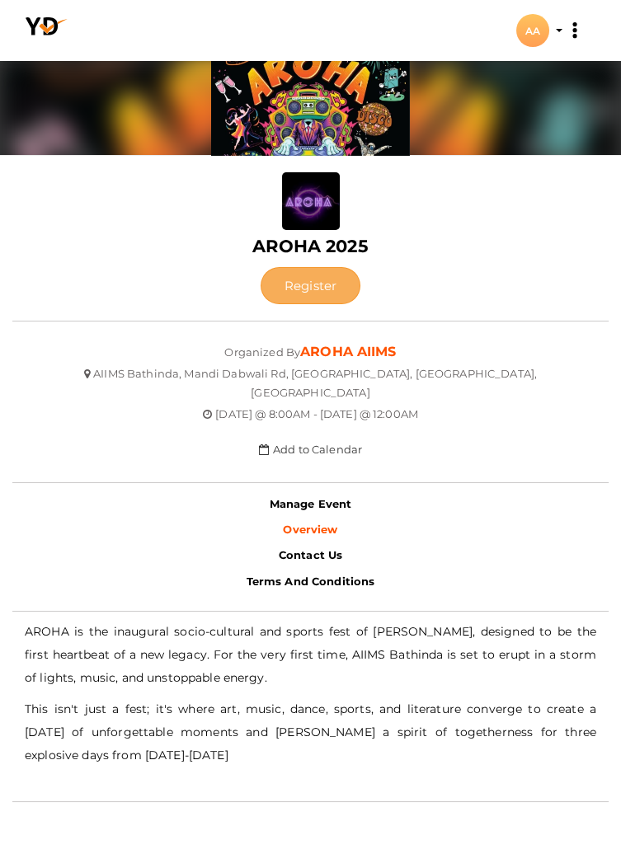
click at [308, 279] on button "Register" at bounding box center [311, 285] width 100 height 37
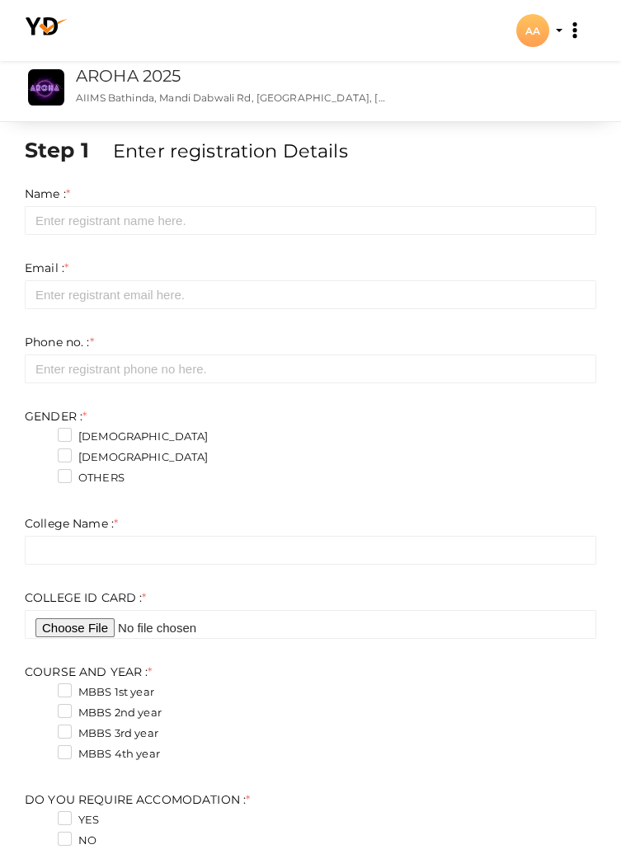
click at [538, 28] on div "AA" at bounding box center [532, 30] width 33 height 33
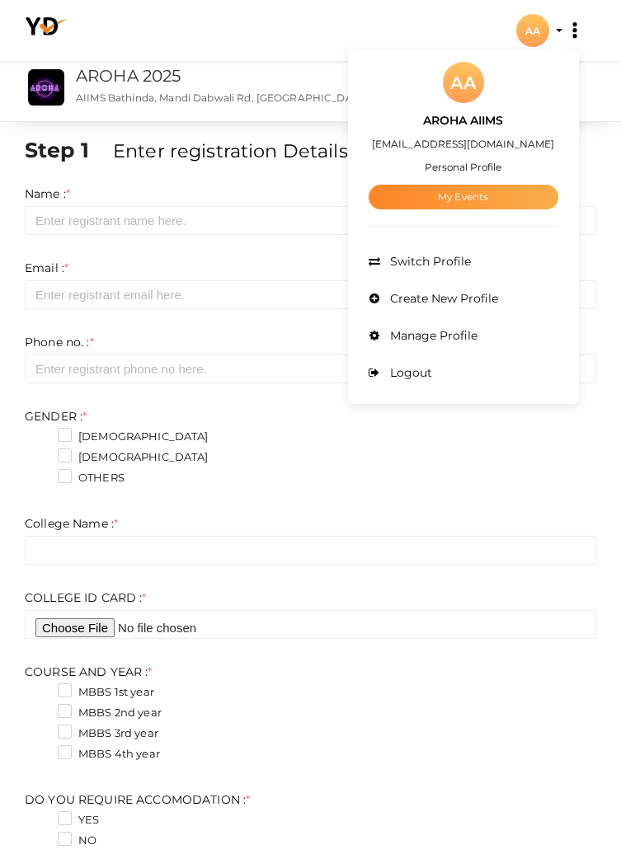
click at [482, 195] on link "My Events" at bounding box center [464, 197] width 190 height 25
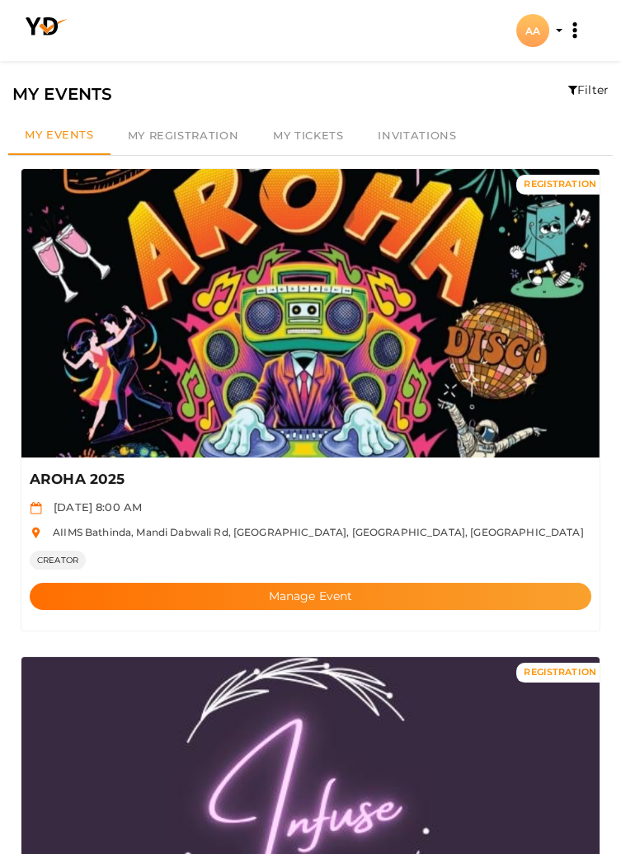
click at [539, 30] on div "AA" at bounding box center [532, 30] width 33 height 33
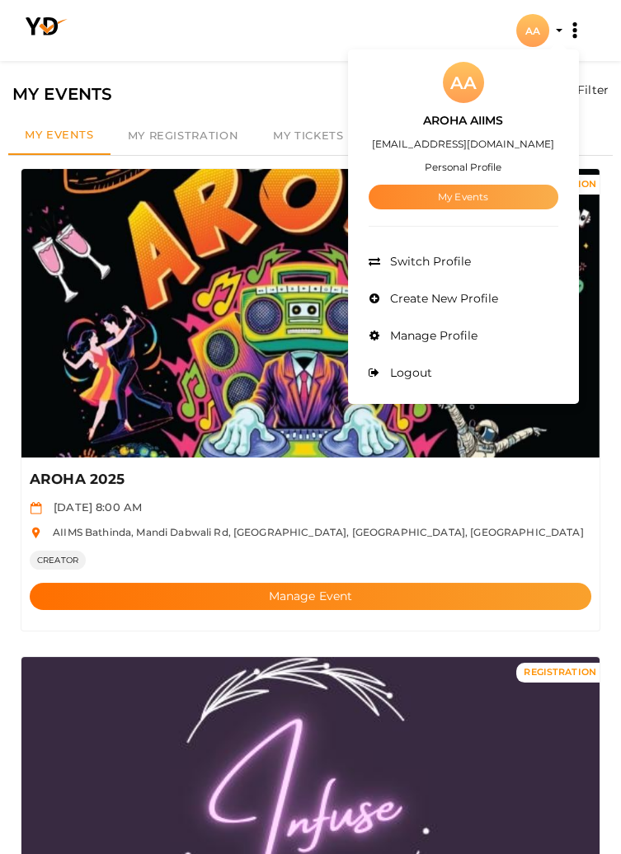
click at [477, 197] on link "My Events" at bounding box center [464, 197] width 190 height 25
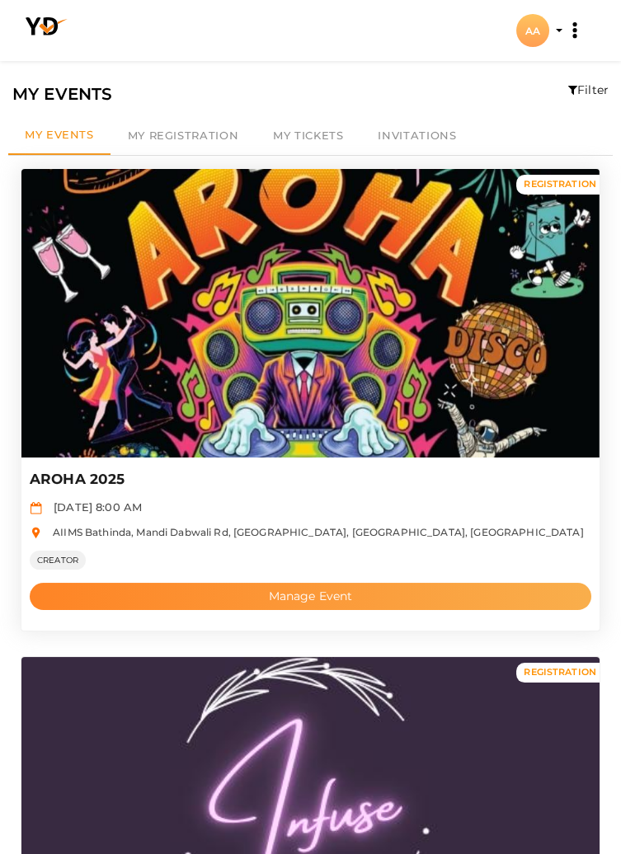
click at [319, 591] on button "Manage Event" at bounding box center [311, 596] width 562 height 27
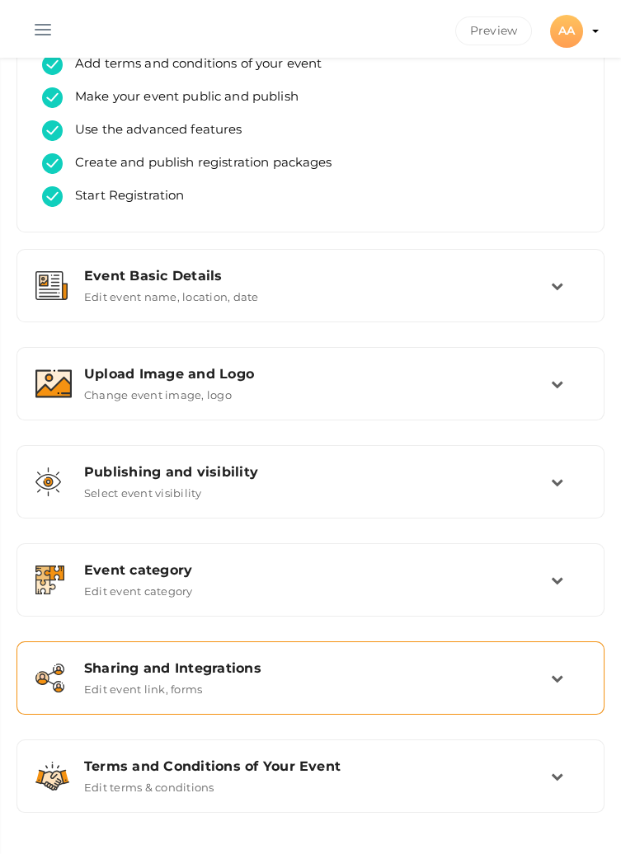
click at [184, 674] on div "Sharing and Integrations" at bounding box center [317, 669] width 467 height 16
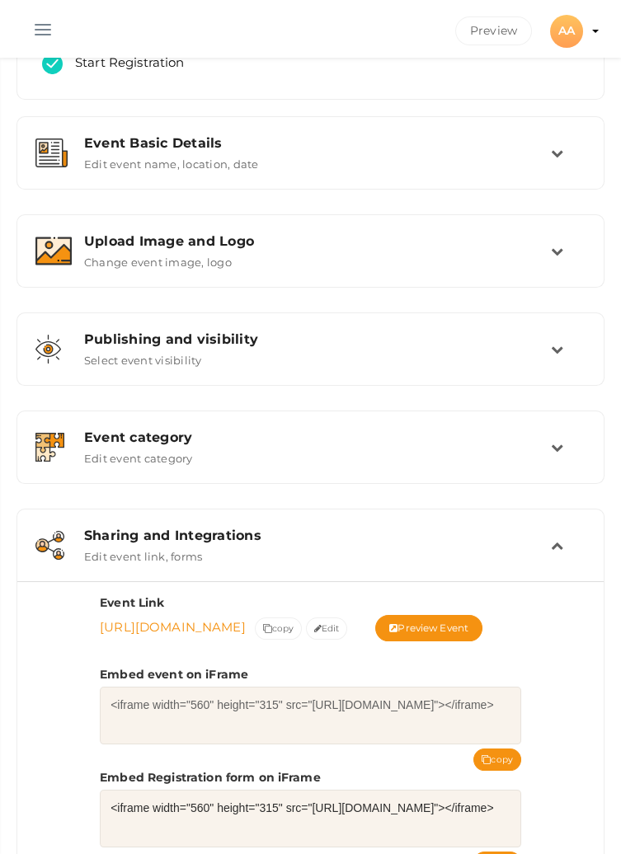
scroll to position [332, 0]
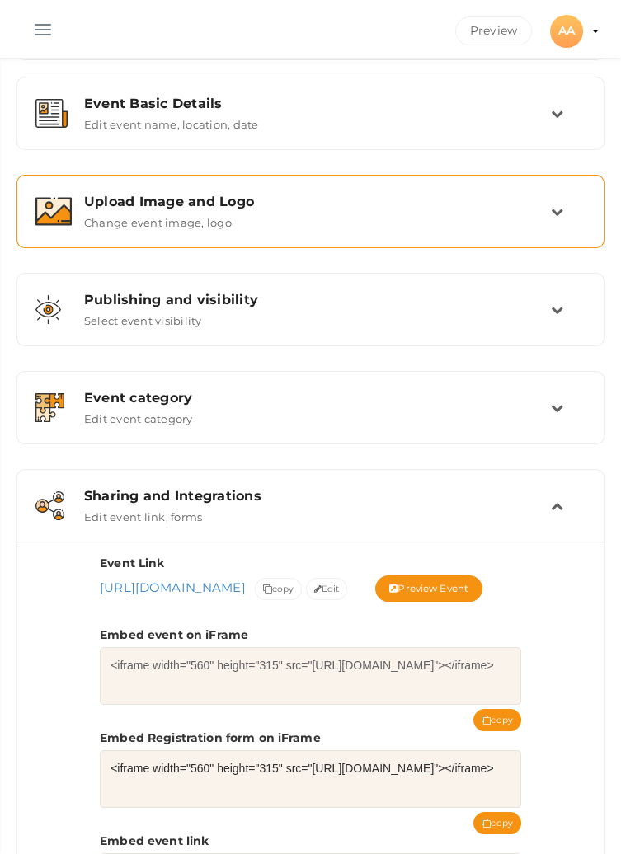
click at [538, 223] on div "Upload Image and Logo Change event image, logo" at bounding box center [311, 211] width 479 height 35
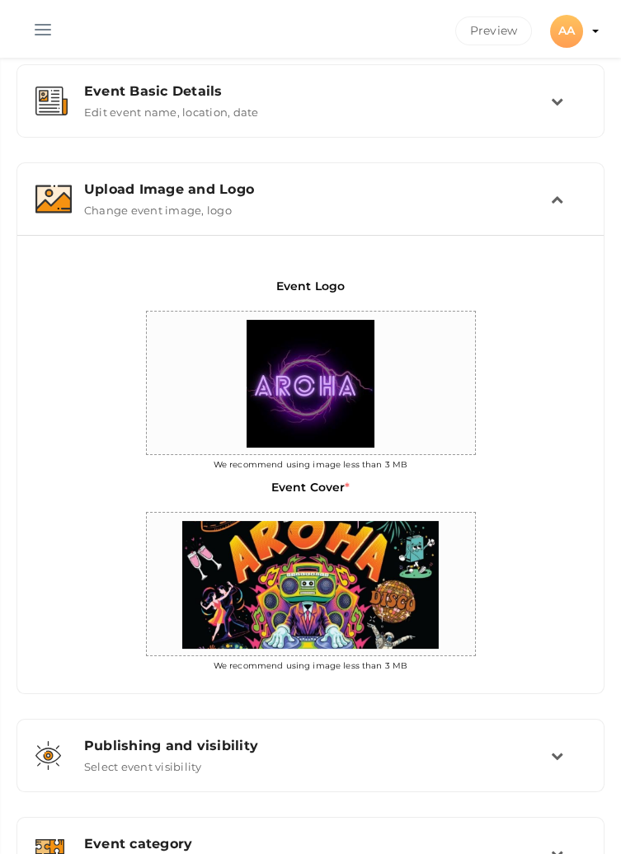
scroll to position [376, 0]
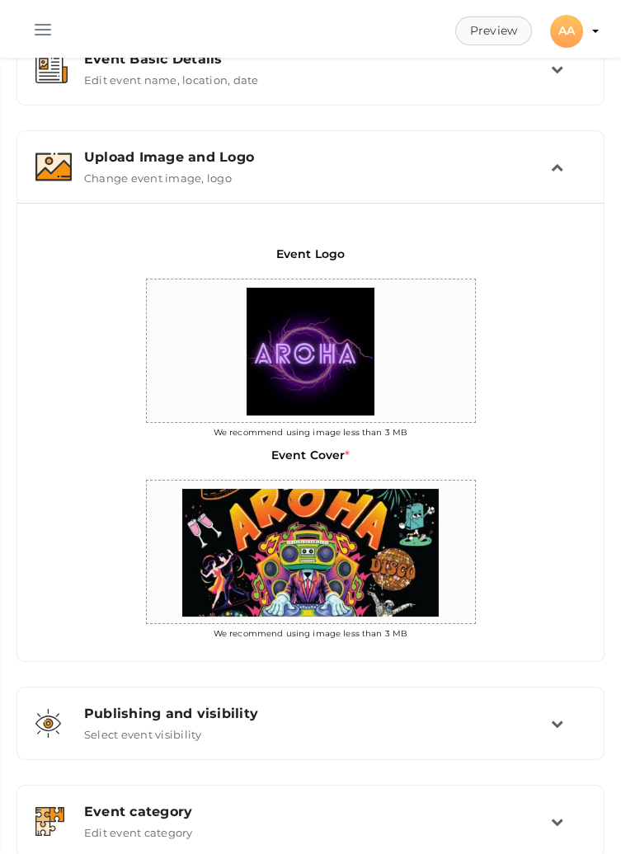
click at [487, 29] on button "Preview" at bounding box center [493, 30] width 77 height 29
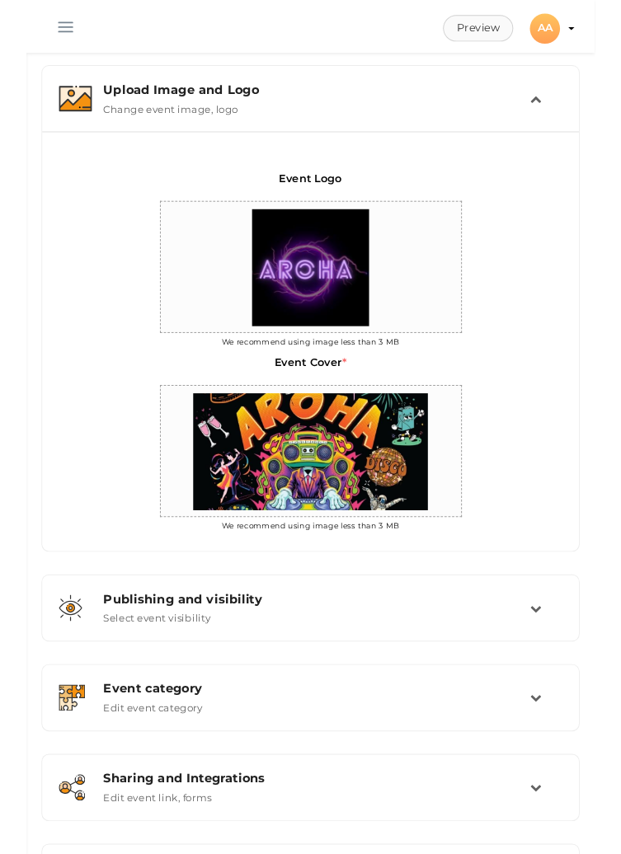
scroll to position [455, 0]
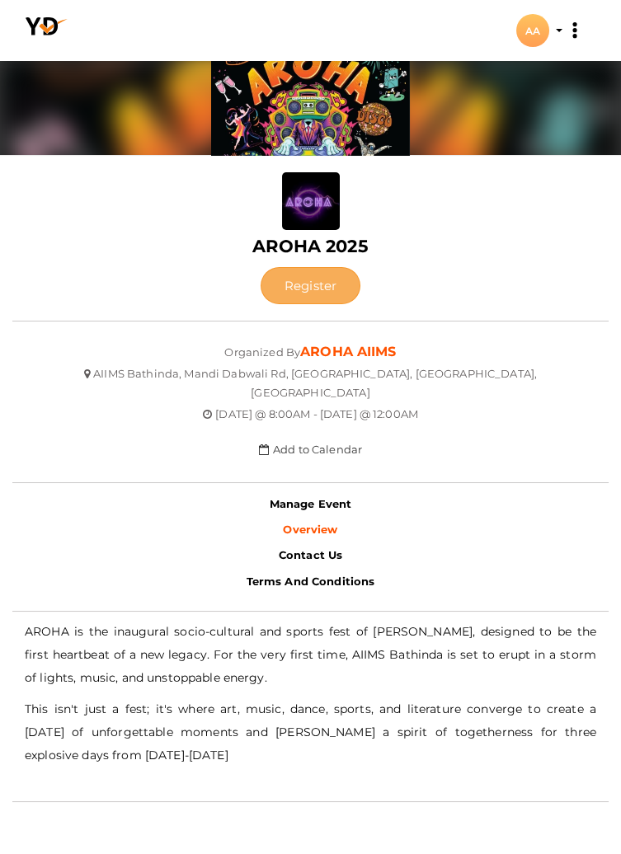
click at [289, 283] on button "Register" at bounding box center [311, 285] width 100 height 37
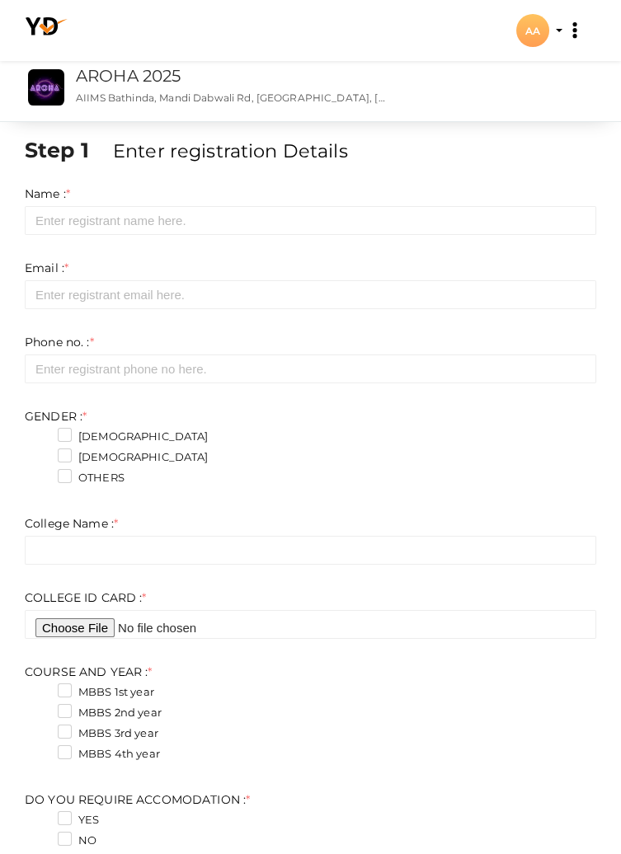
click at [545, 32] on div "AA" at bounding box center [532, 30] width 33 height 33
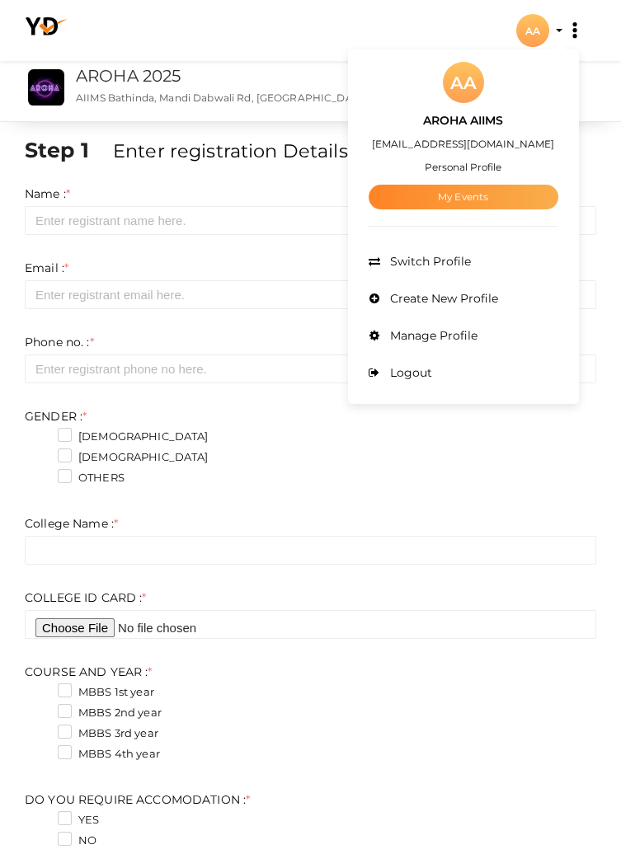
click at [446, 188] on link "My Events" at bounding box center [464, 197] width 190 height 25
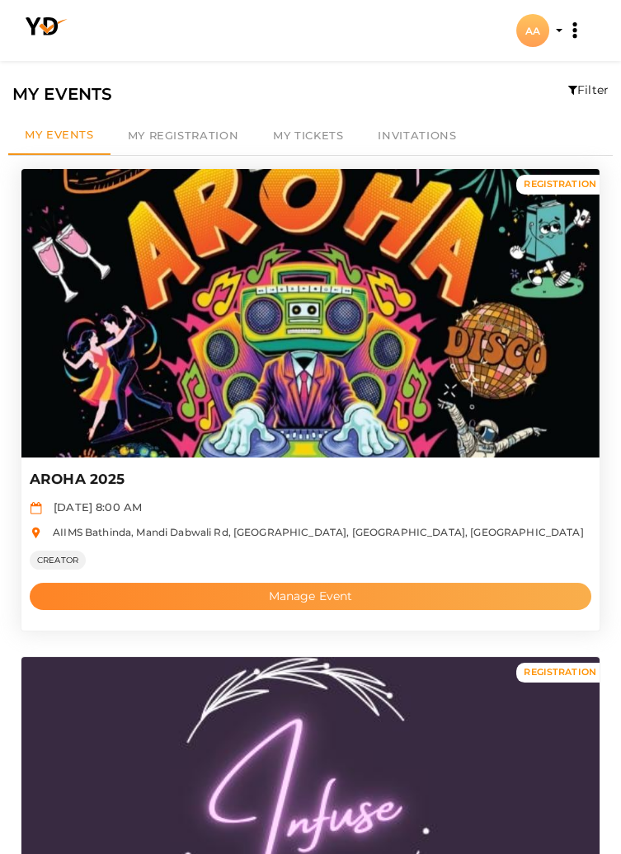
click at [101, 591] on button "Manage Event" at bounding box center [311, 596] width 562 height 27
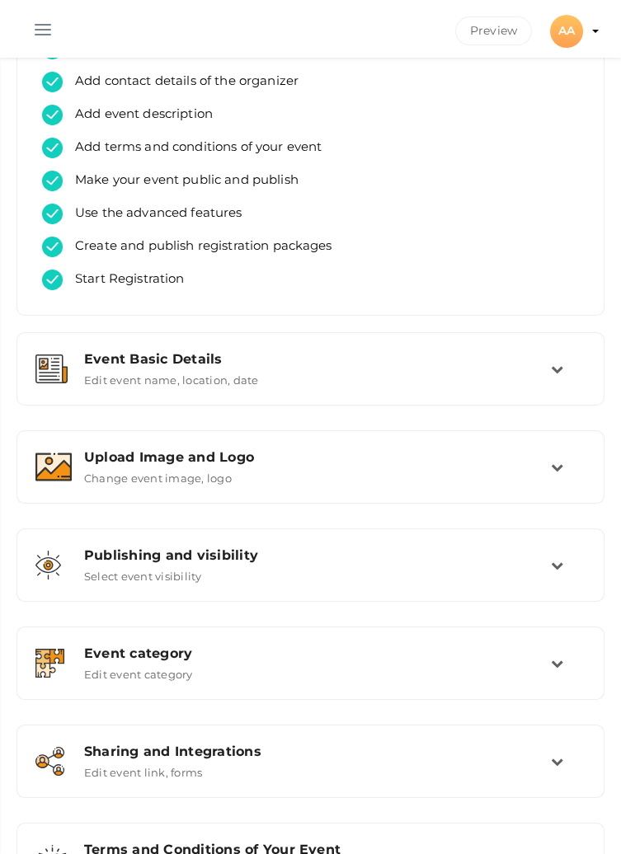
scroll to position [162, 0]
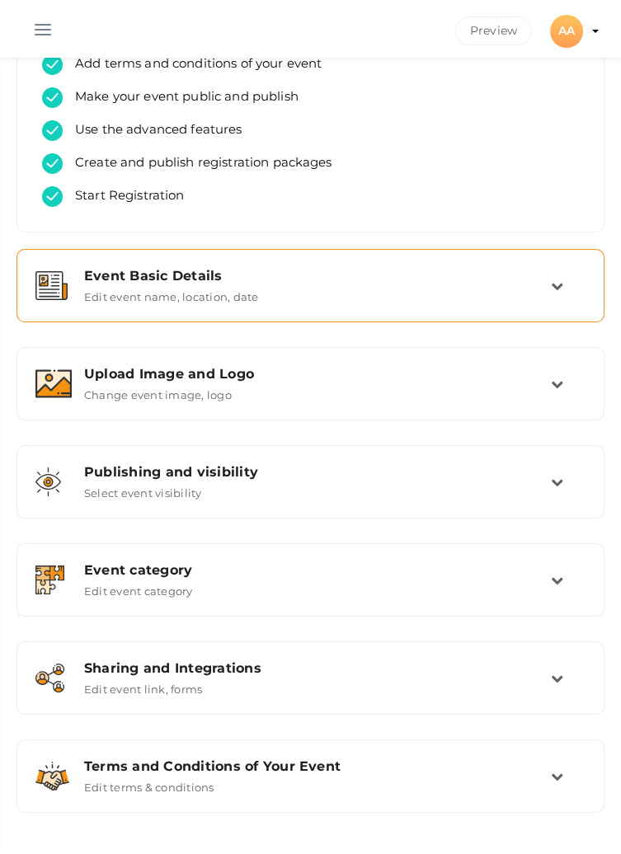
click at [119, 294] on label "Edit event name, location, date" at bounding box center [171, 294] width 174 height 20
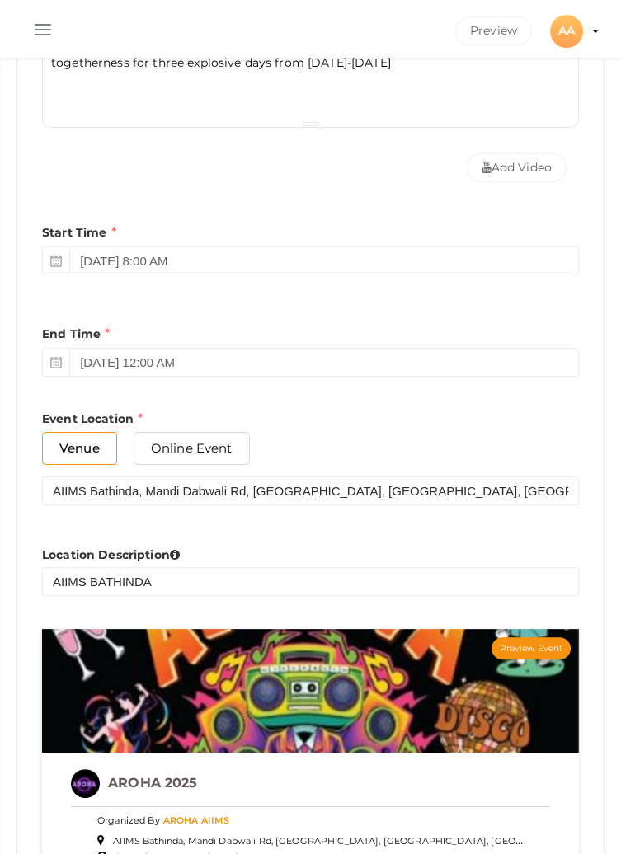
scroll to position [755, 0]
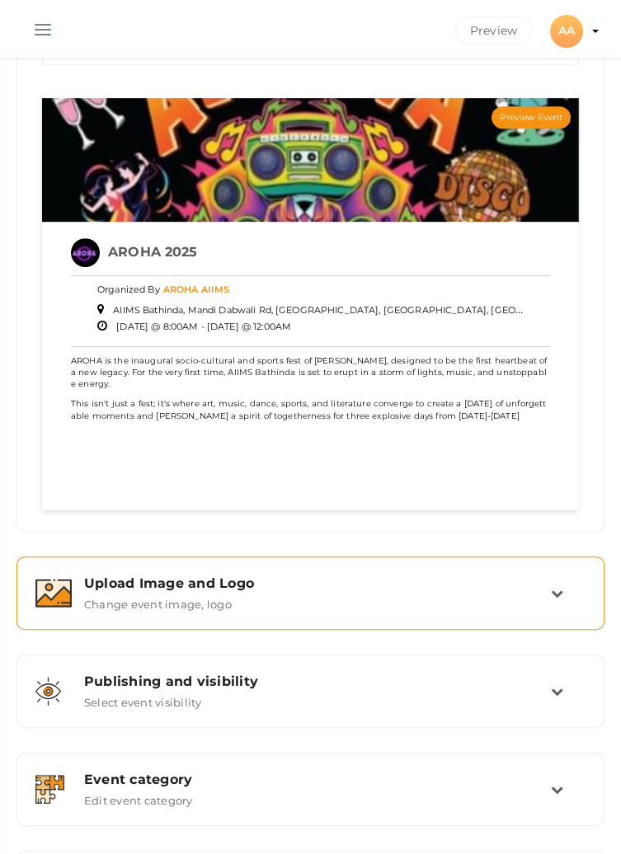
click at [218, 608] on label "Change event image, logo" at bounding box center [158, 601] width 148 height 20
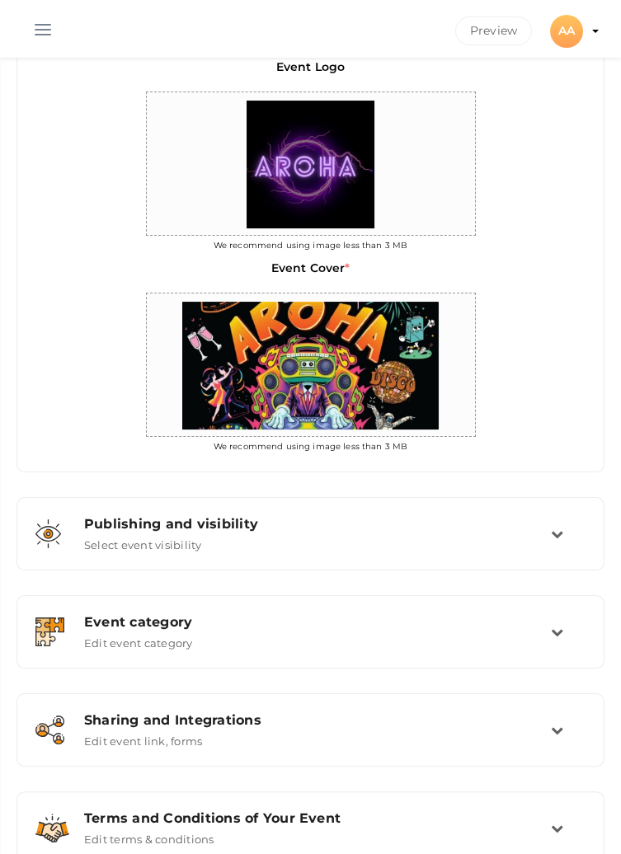
scroll to position [492, 0]
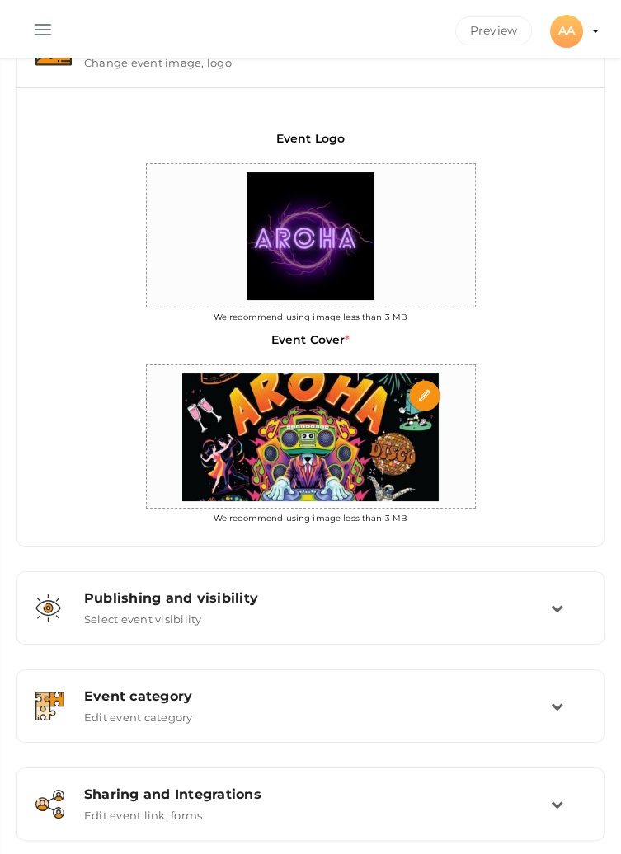
click at [147, 402] on div at bounding box center [311, 437] width 328 height 144
click at [85, 265] on div "Event Logo We recommend using image less than 3 MB Event Cover * We recommend u…" at bounding box center [310, 316] width 586 height 459
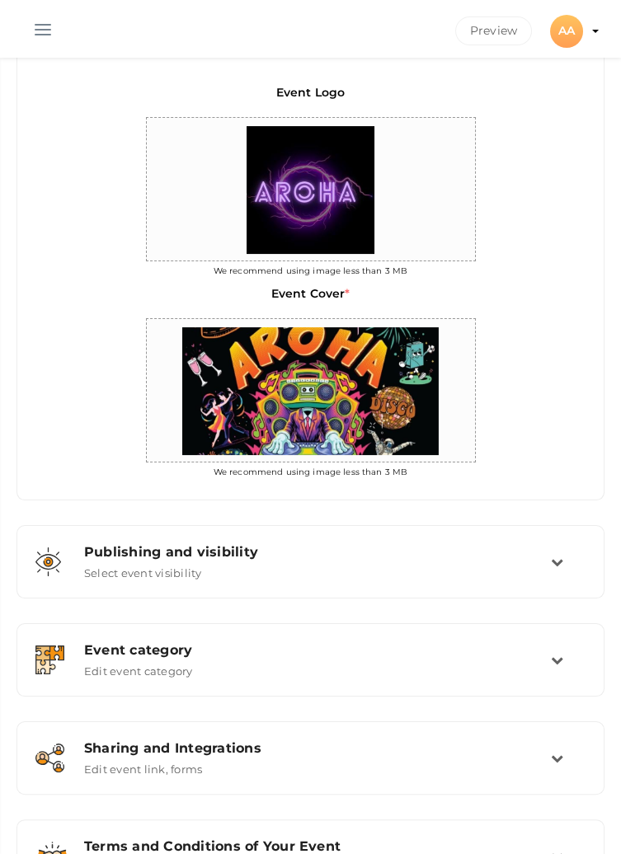
scroll to position [539, 0]
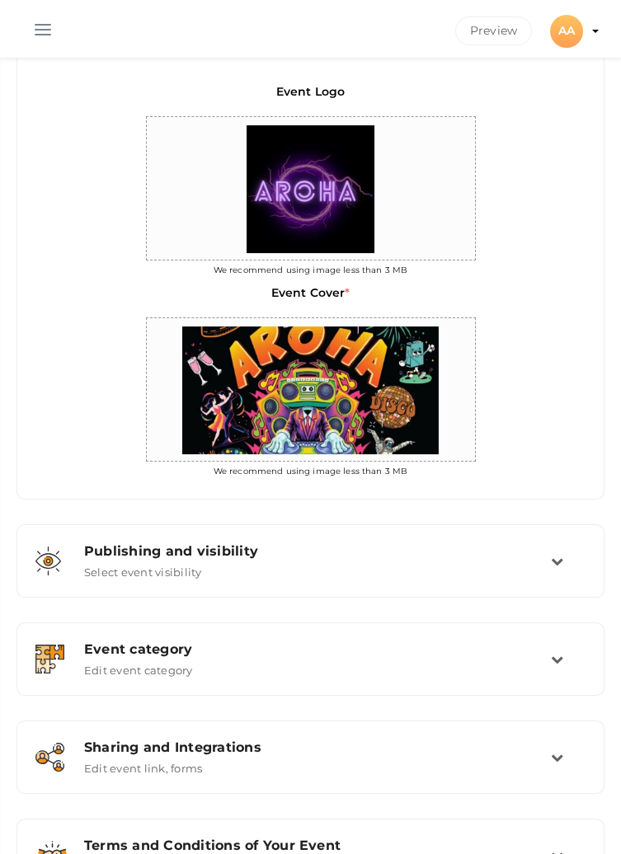
click at [565, 26] on div "AA" at bounding box center [566, 31] width 33 height 33
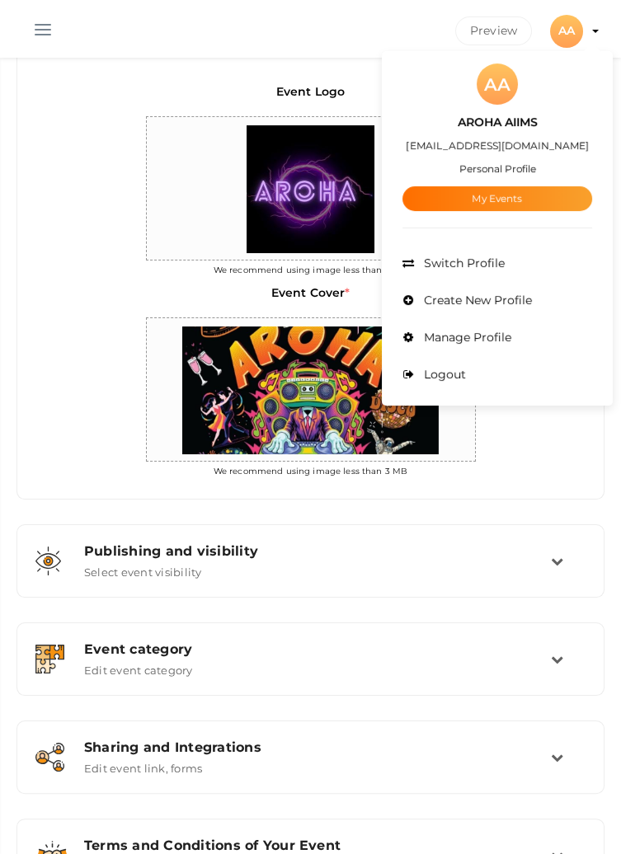
click at [504, 30] on div at bounding box center [310, 427] width 621 height 854
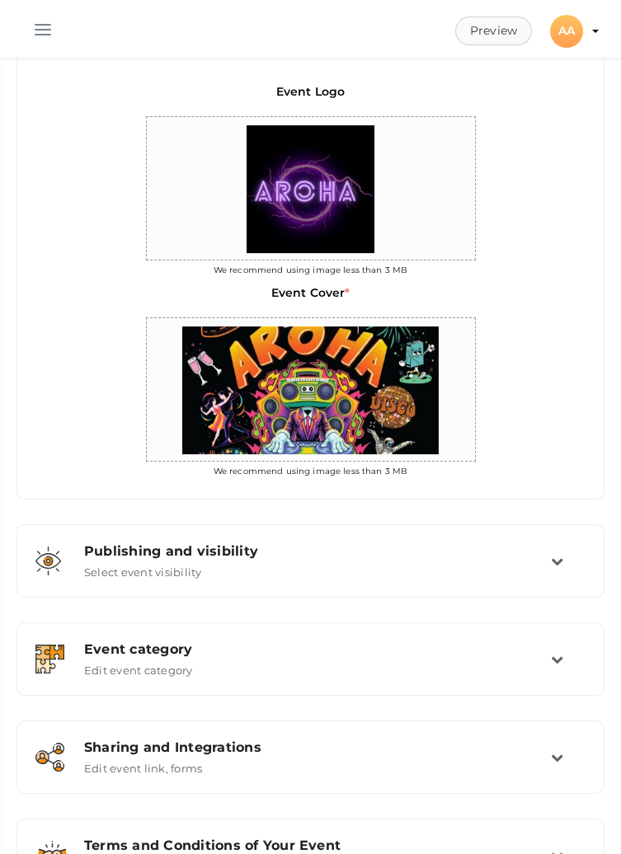
click at [482, 33] on button "Preview" at bounding box center [493, 30] width 77 height 29
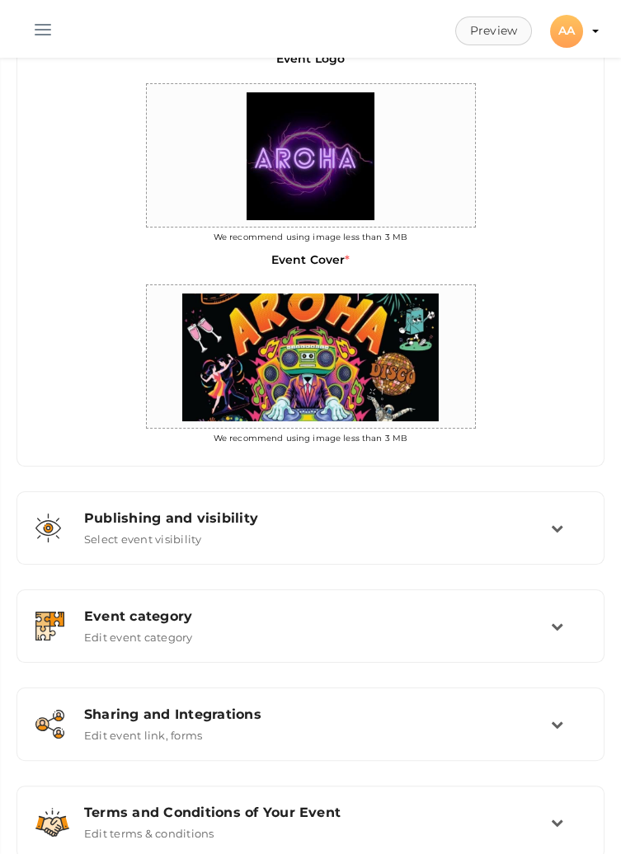
scroll to position [605, 0]
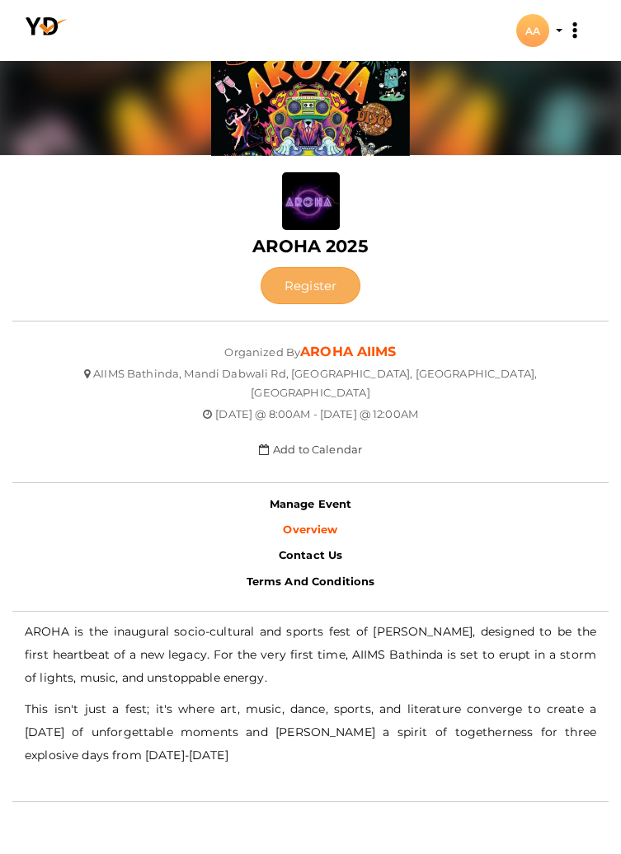
click at [300, 289] on button "Register" at bounding box center [311, 285] width 100 height 37
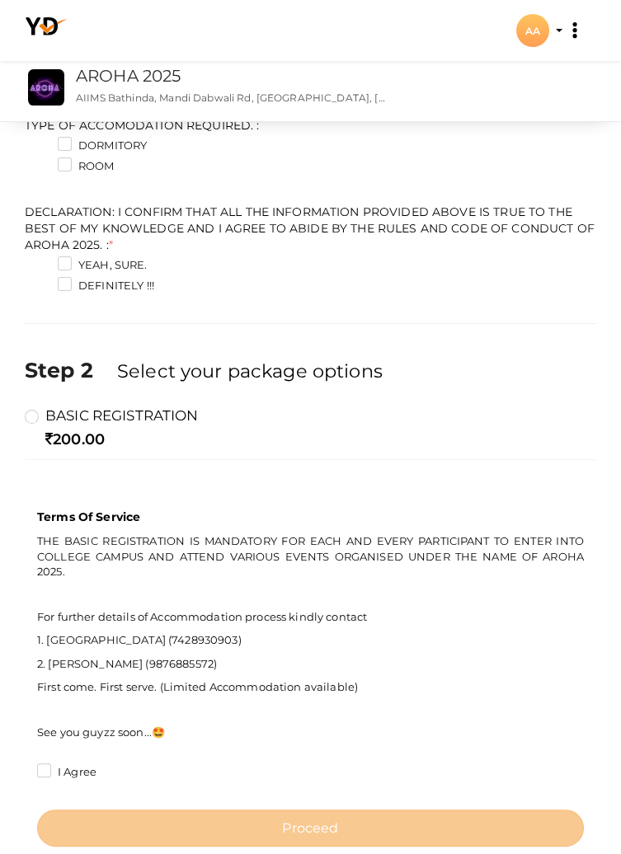
scroll to position [805, 0]
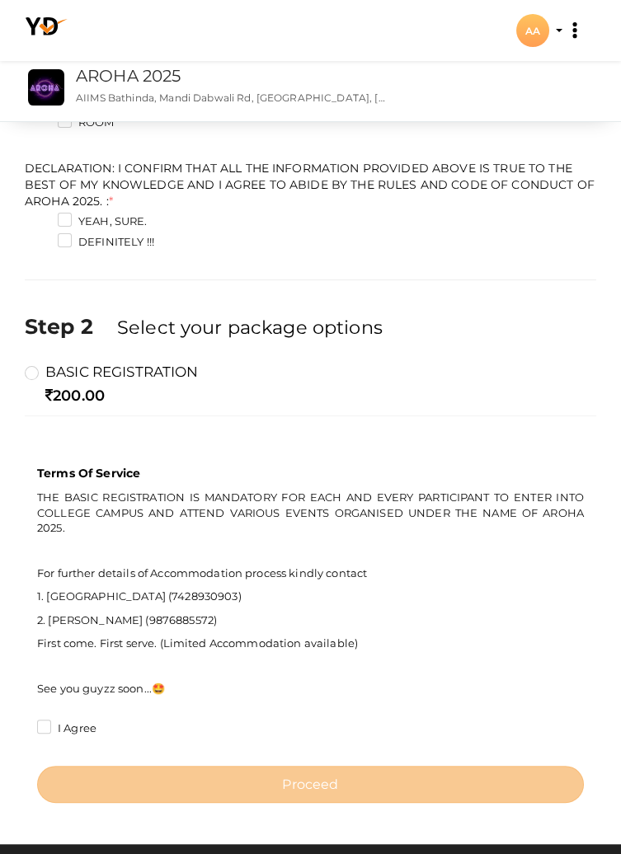
click at [538, 32] on div "AA" at bounding box center [532, 30] width 33 height 33
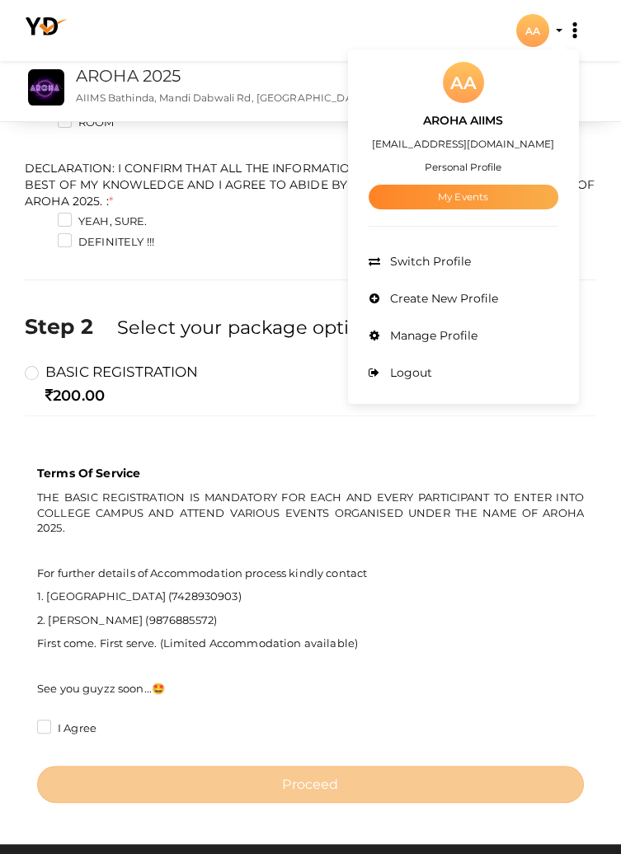
click at [464, 194] on link "My Events" at bounding box center [464, 197] width 190 height 25
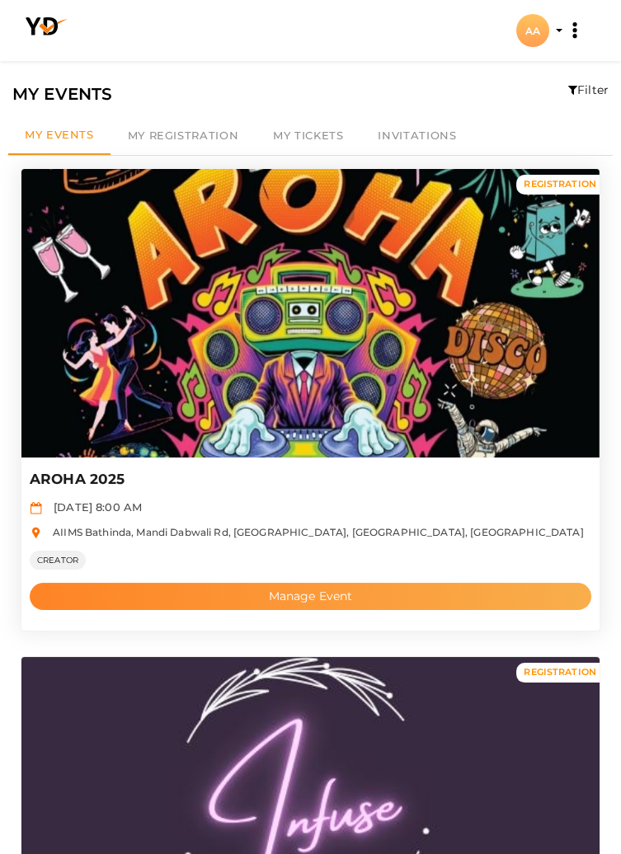
click at [372, 598] on button "Manage Event" at bounding box center [311, 596] width 562 height 27
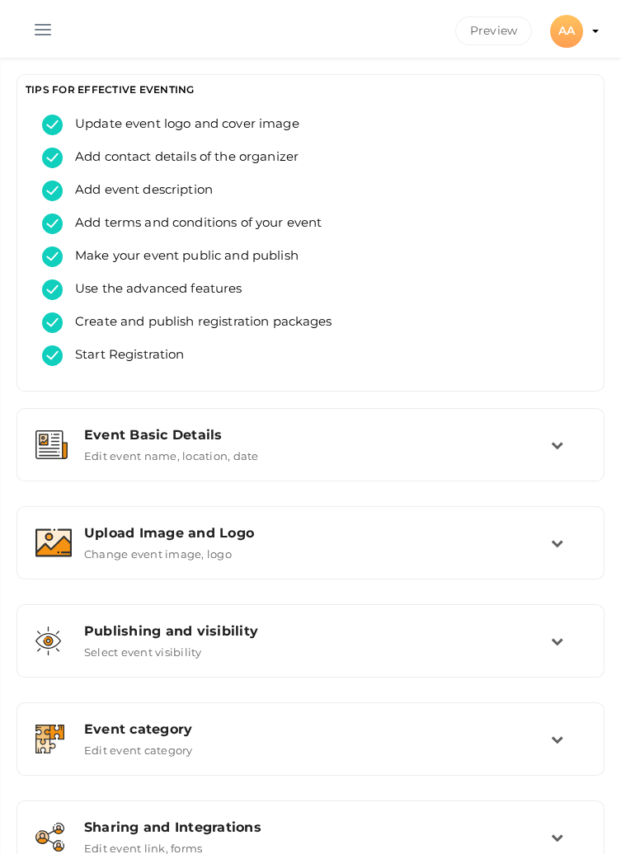
click at [49, 27] on button "button" at bounding box center [42, 26] width 43 height 43
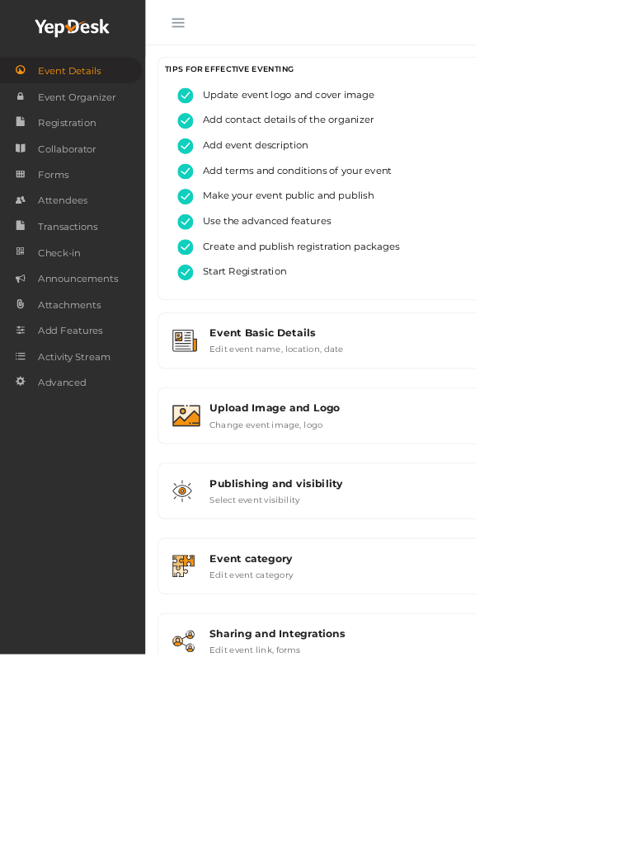
click at [620, 653] on html "Discover Events How it works Powerful Registration / Ticketing Start selling yo…" at bounding box center [310, 427] width 621 height 854
click at [238, 20] on button "button" at bounding box center [232, 26] width 43 height 43
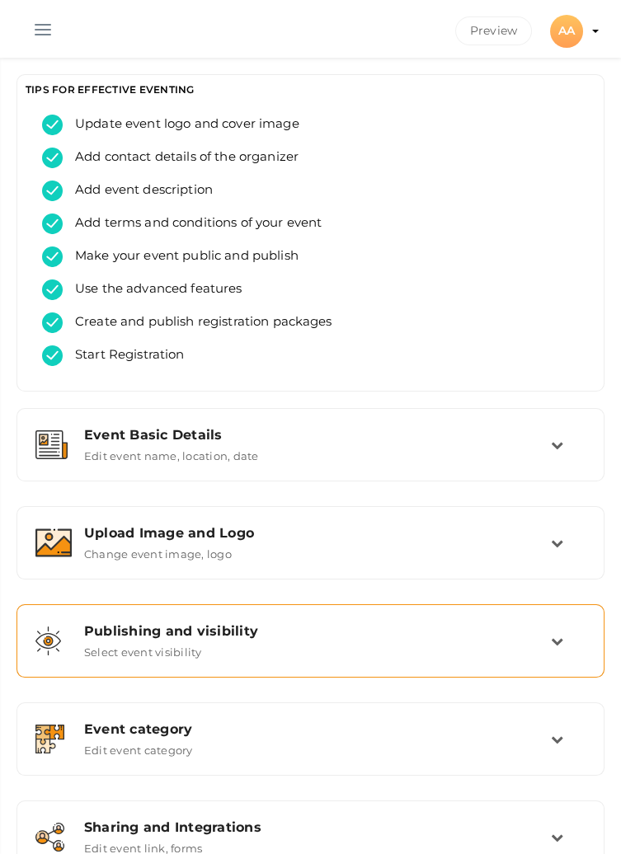
click at [536, 638] on div "Publishing and visibility Published UnPublished" at bounding box center [317, 631] width 467 height 16
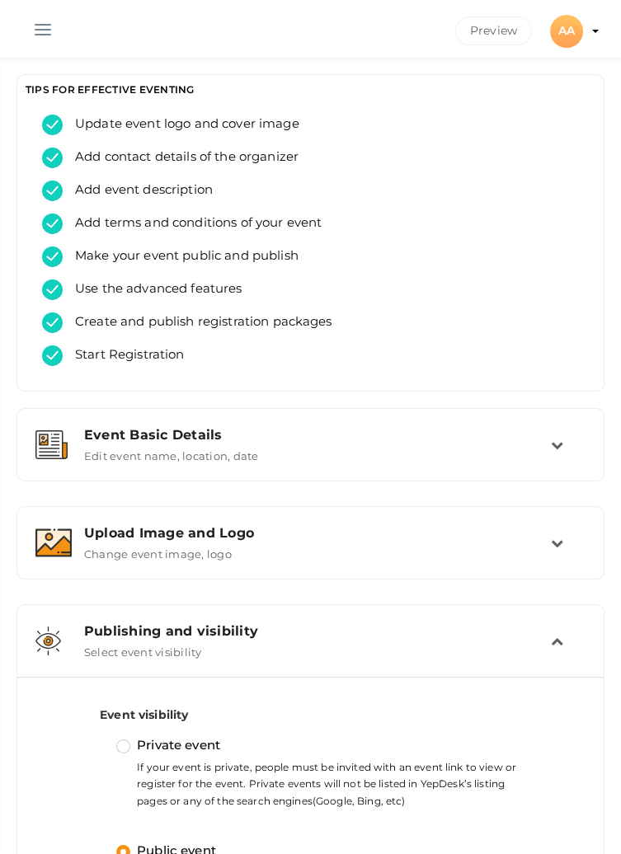
click at [45, 26] on button "button" at bounding box center [42, 26] width 43 height 43
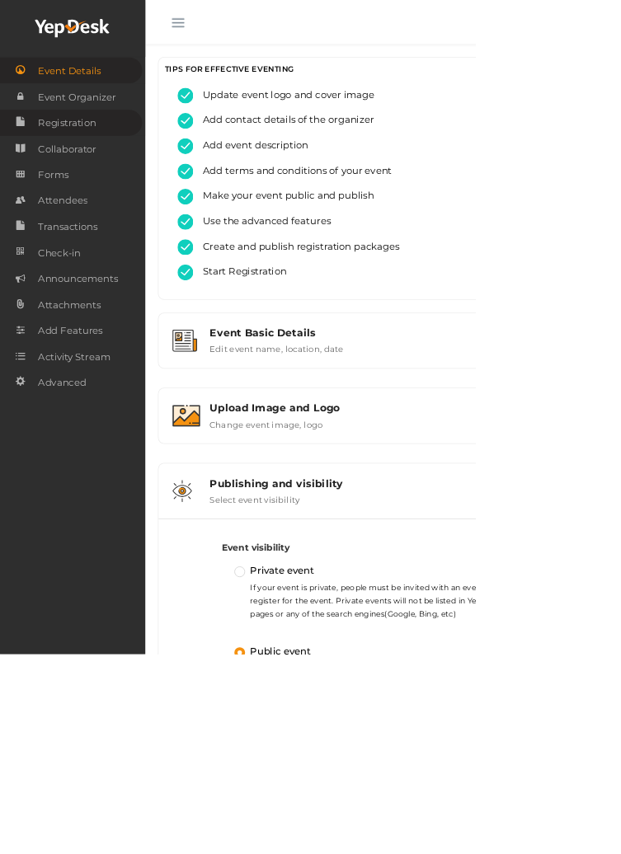
click at [70, 165] on span "Registration" at bounding box center [87, 160] width 76 height 33
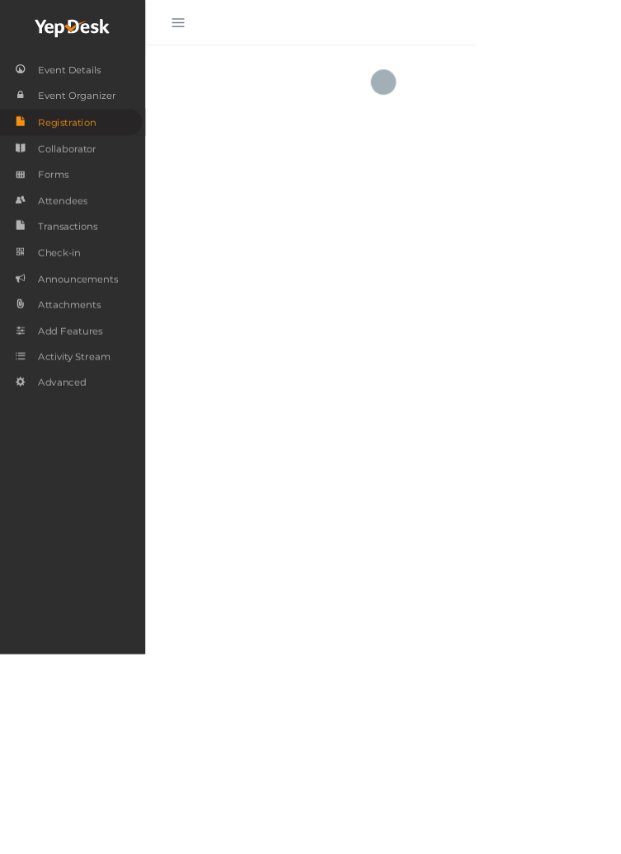
checkbox input "true"
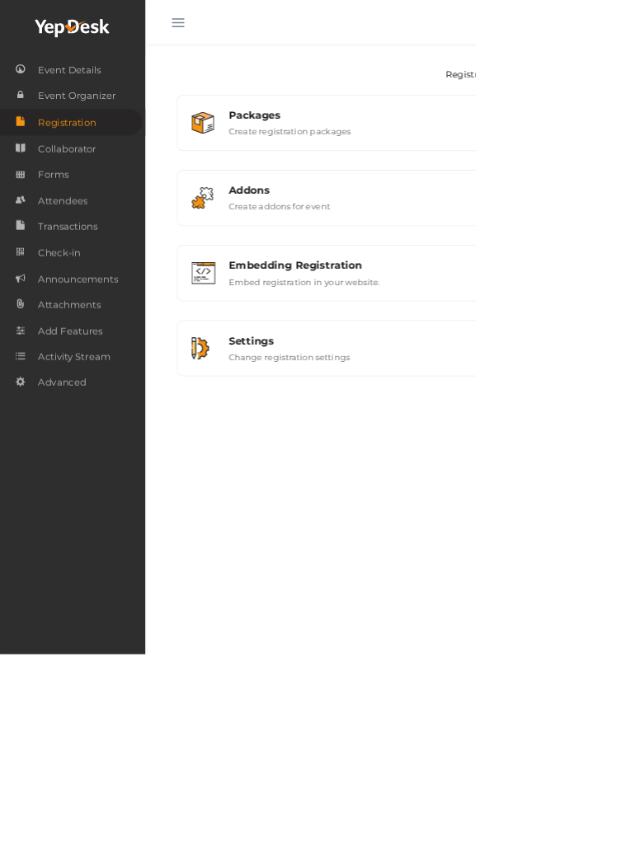
click at [620, 164] on html "Discover Events How it works Powerful Registration / Ticketing Start selling yo…" at bounding box center [310, 427] width 621 height 854
click at [231, 36] on button "button" at bounding box center [232, 26] width 43 height 43
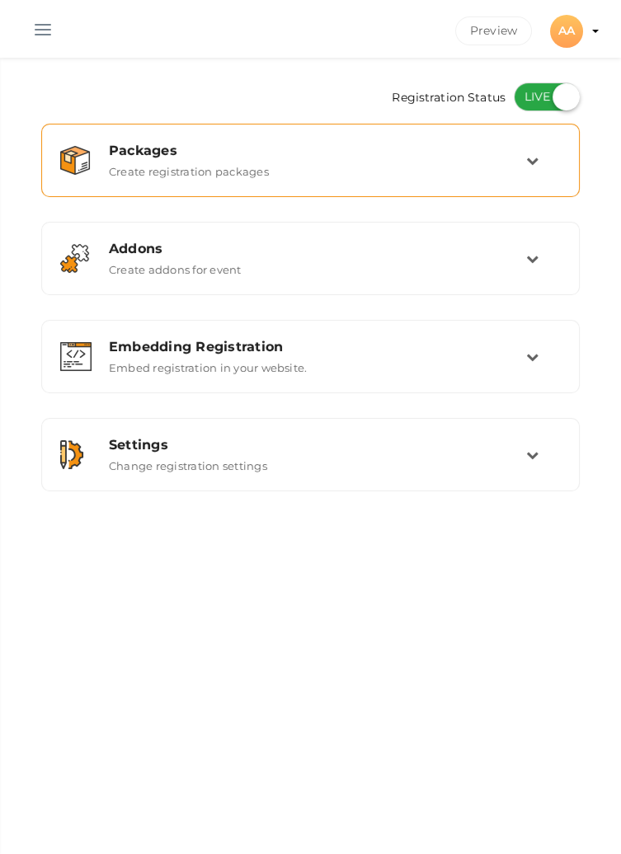
click at [533, 151] on td at bounding box center [543, 160] width 35 height 35
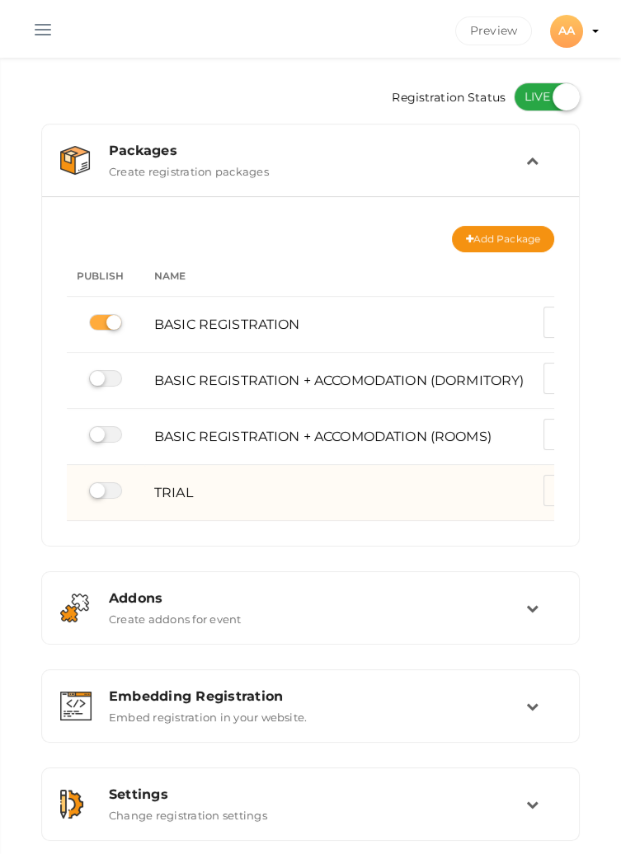
click at [110, 490] on label at bounding box center [105, 490] width 33 height 16
click at [100, 490] on input "checkbox" at bounding box center [94, 491] width 11 height 11
click at [110, 492] on label at bounding box center [105, 490] width 33 height 16
click at [100, 492] on input "checkbox" at bounding box center [94, 491] width 11 height 11
checkbox input "false"
